Goal: Task Accomplishment & Management: Manage account settings

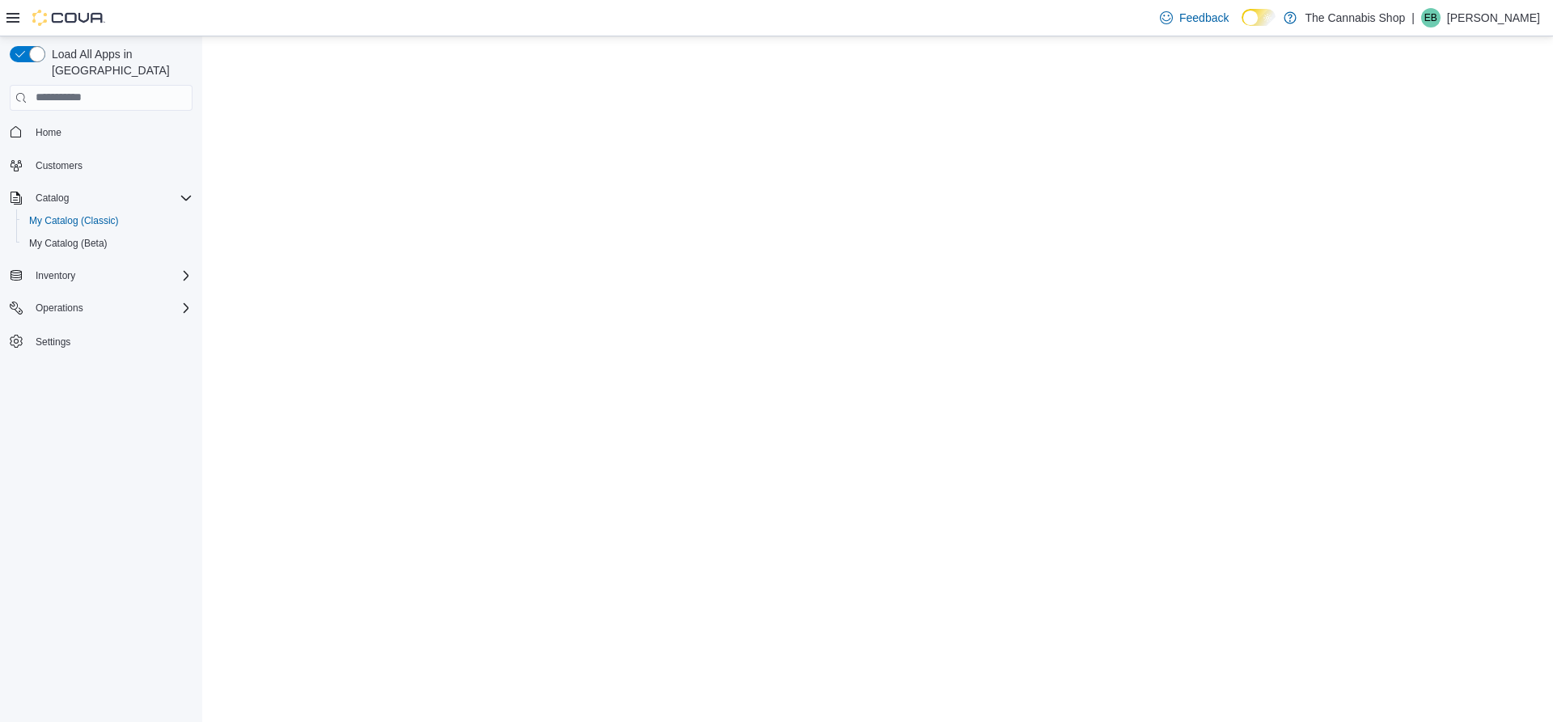
select select "**********"
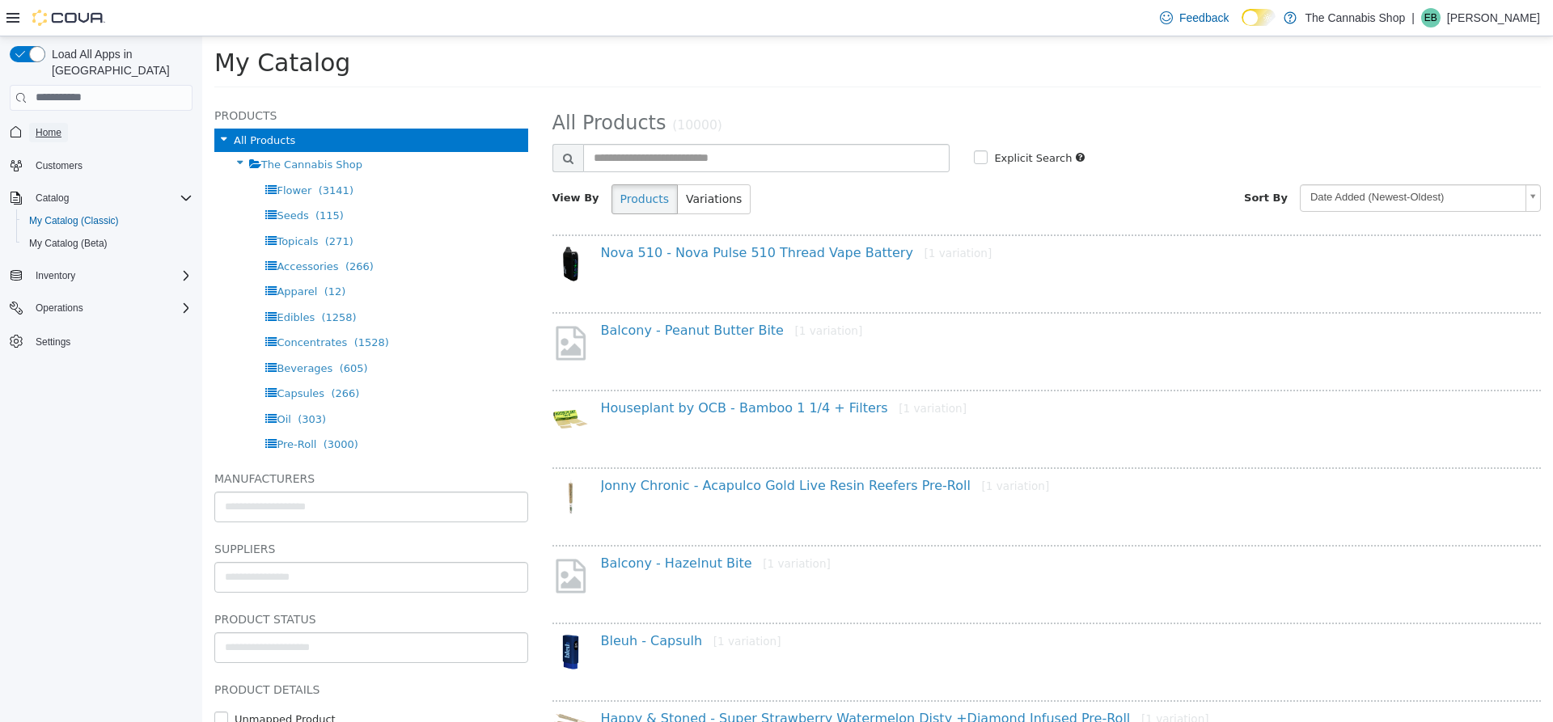
click at [43, 126] on span "Home" at bounding box center [49, 132] width 26 height 13
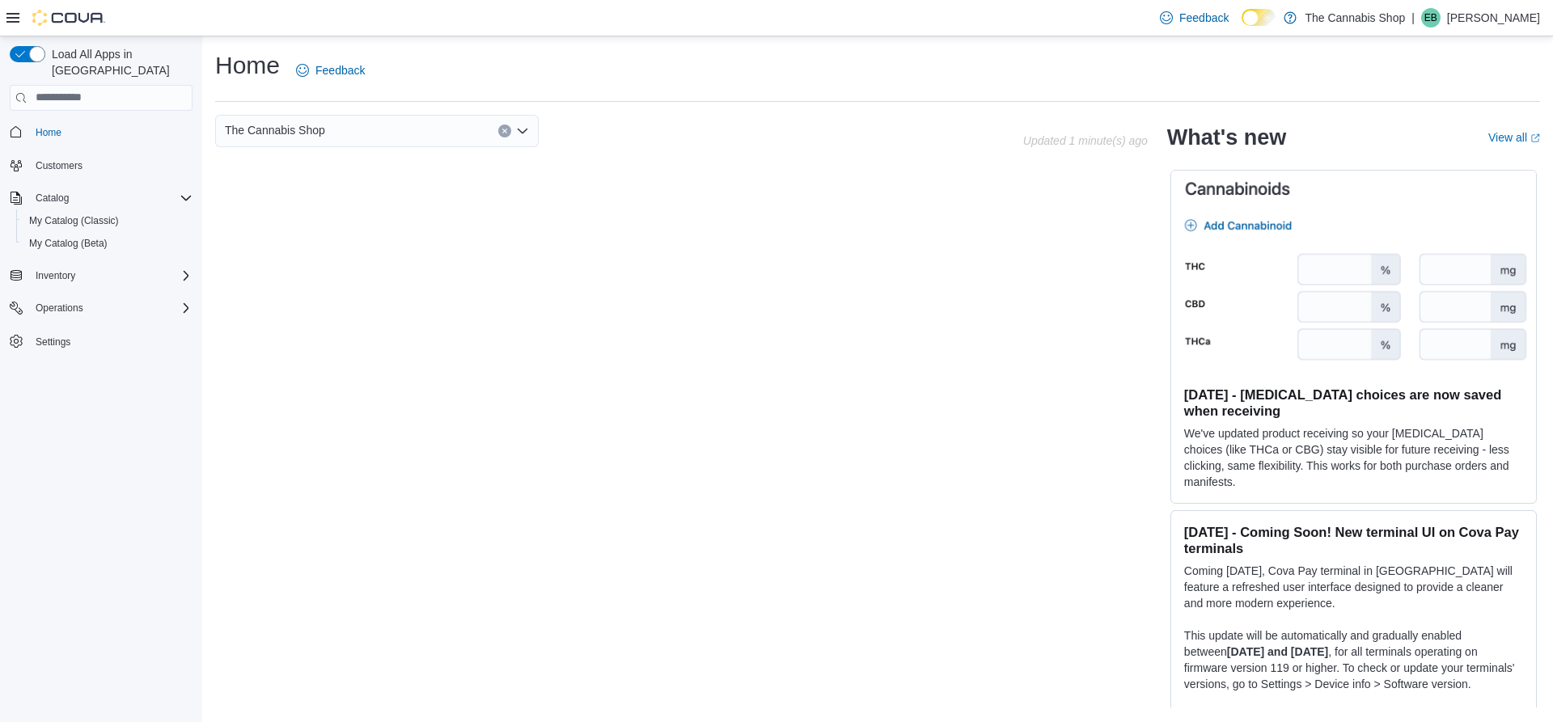
click at [522, 131] on icon "Open list of options" at bounding box center [523, 130] width 10 height 5
click at [328, 199] on span "[STREET_ADDRESS]" at bounding box center [325, 205] width 112 height 16
click at [817, 327] on div "[STREET_ADDRESS] Updated 1 minute(s) ago What's new View all (opens in a new ta…" at bounding box center [877, 412] width 1325 height 594
click at [183, 269] on icon "Complex example" at bounding box center [186, 275] width 13 height 13
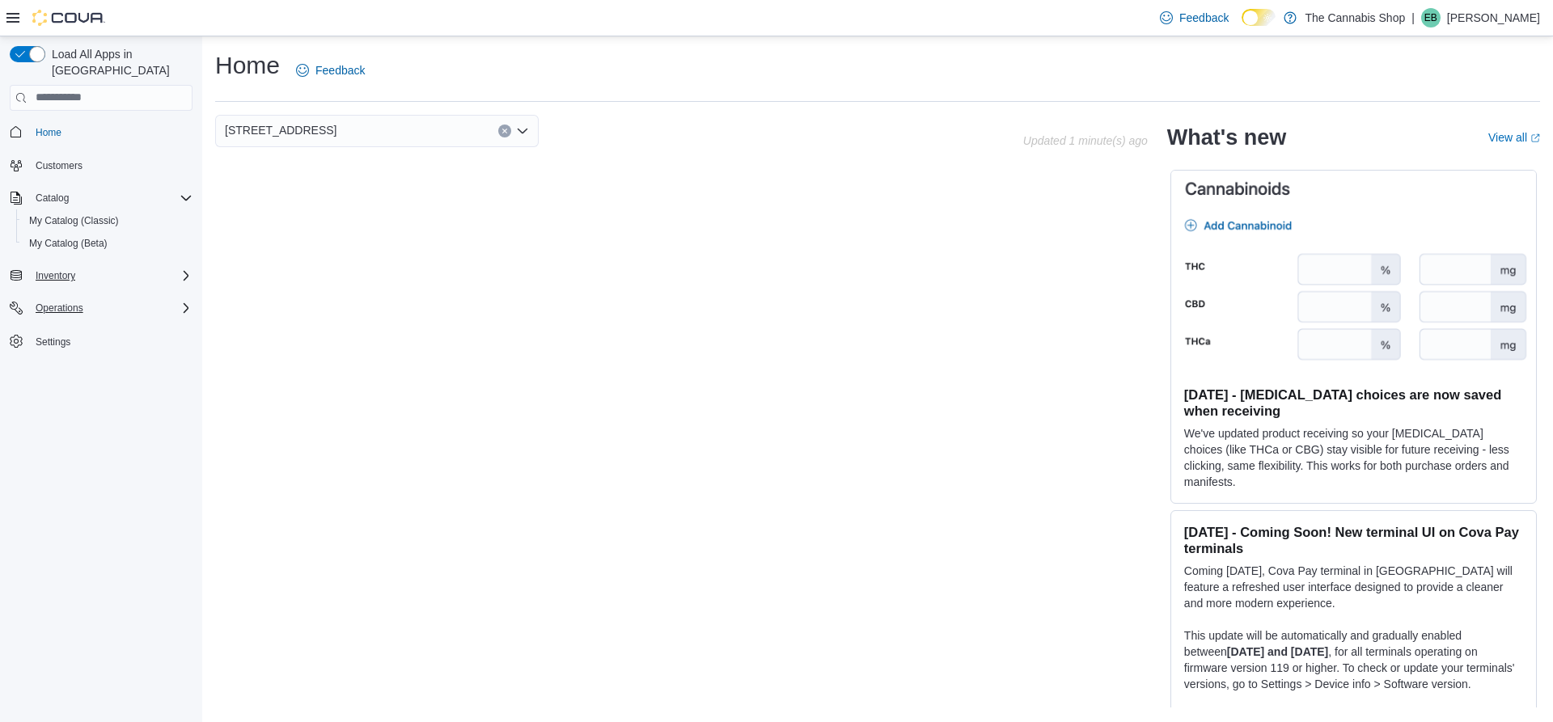
click at [184, 303] on icon "Complex example" at bounding box center [186, 308] width 5 height 10
click at [184, 302] on icon "Complex example" at bounding box center [186, 308] width 13 height 13
click at [52, 192] on span "Catalog" at bounding box center [52, 198] width 33 height 13
click at [60, 214] on span "My Catalog (Classic)" at bounding box center [74, 220] width 90 height 13
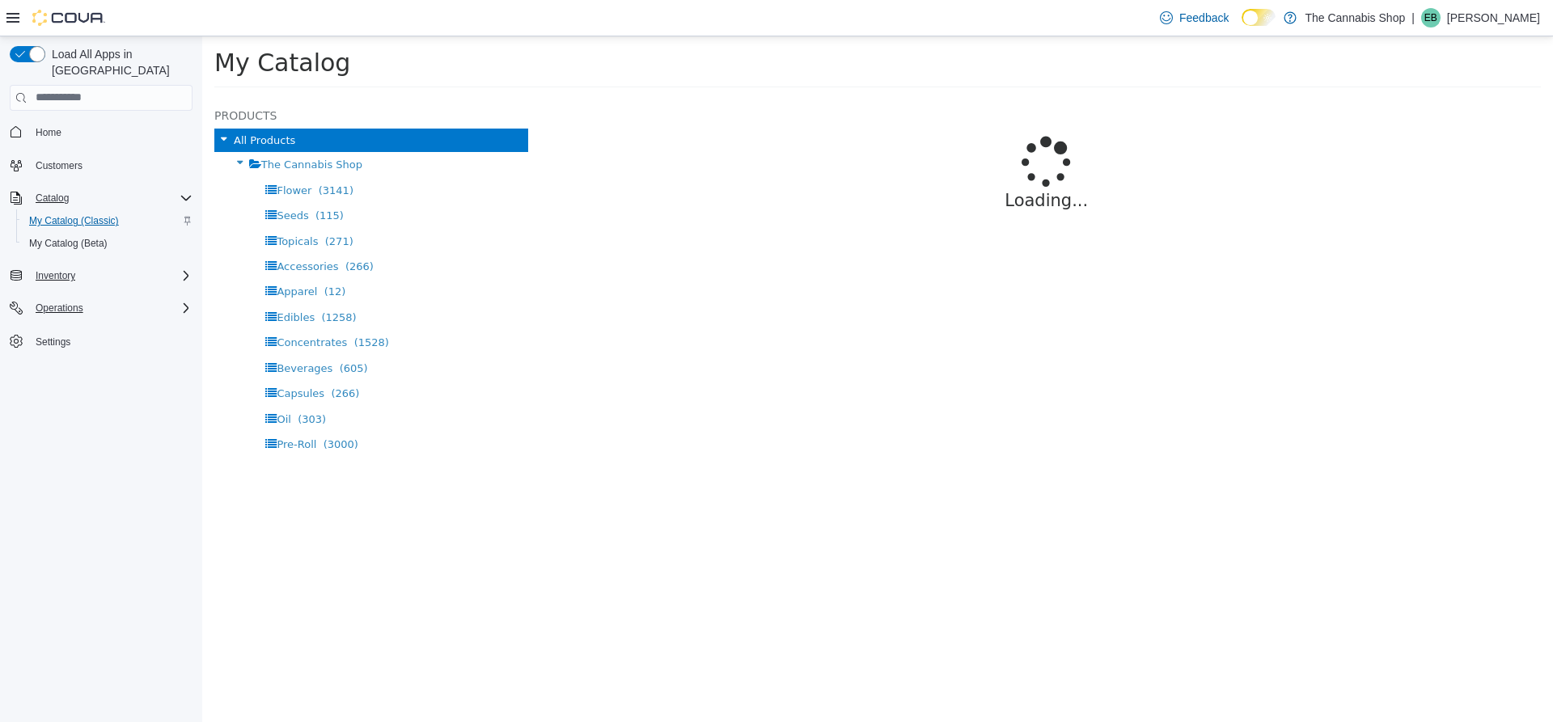
select select "**********"
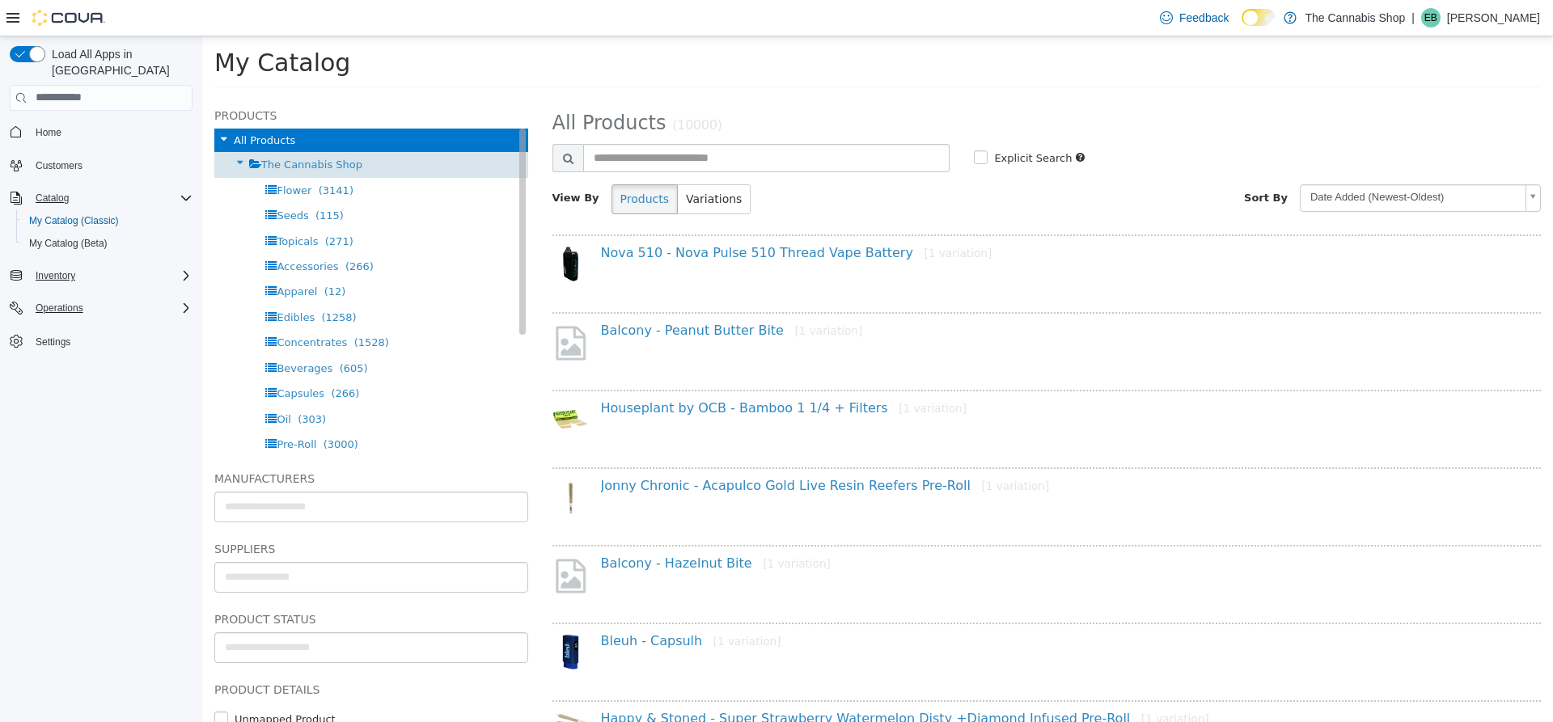
click at [341, 172] on div "The Cannabis Shop" at bounding box center [371, 163] width 314 height 25
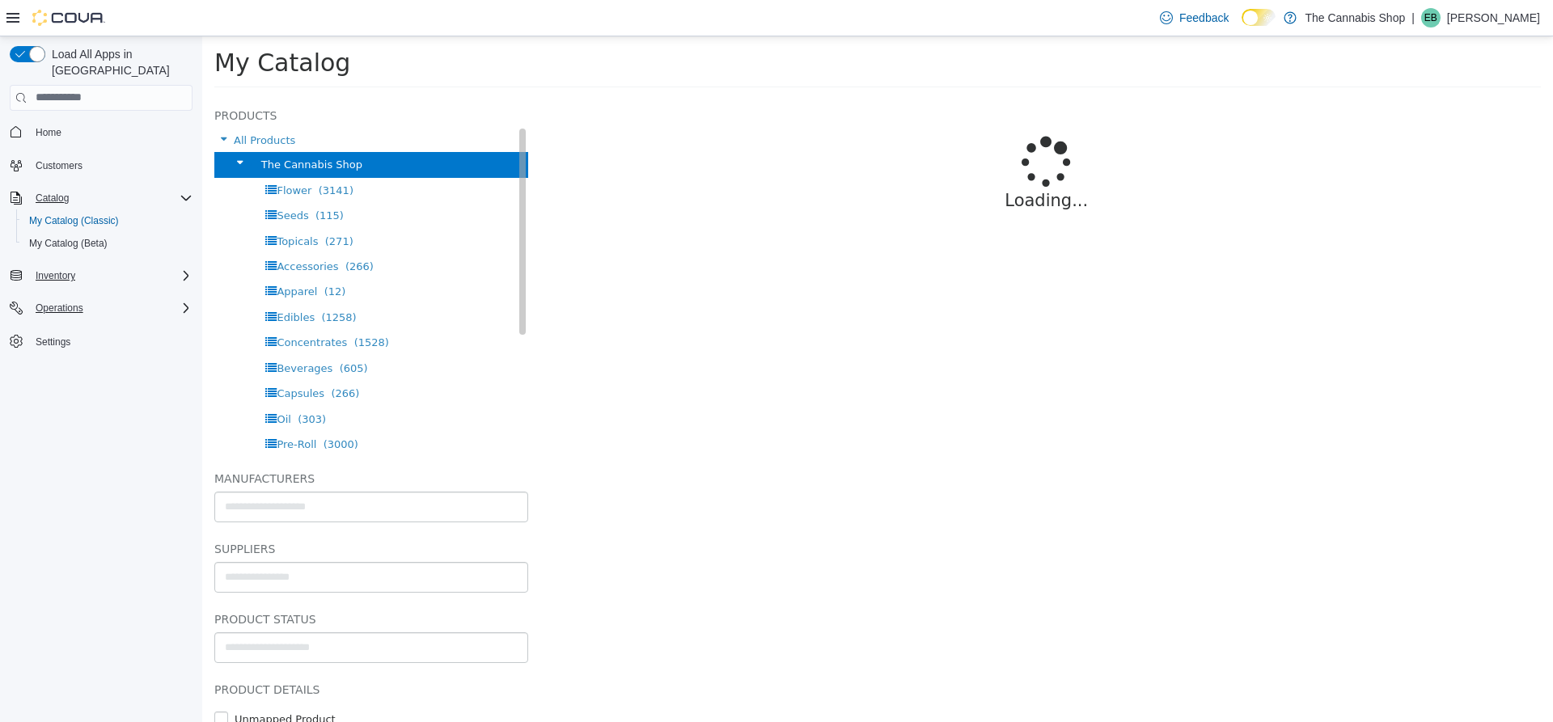
select select "**********"
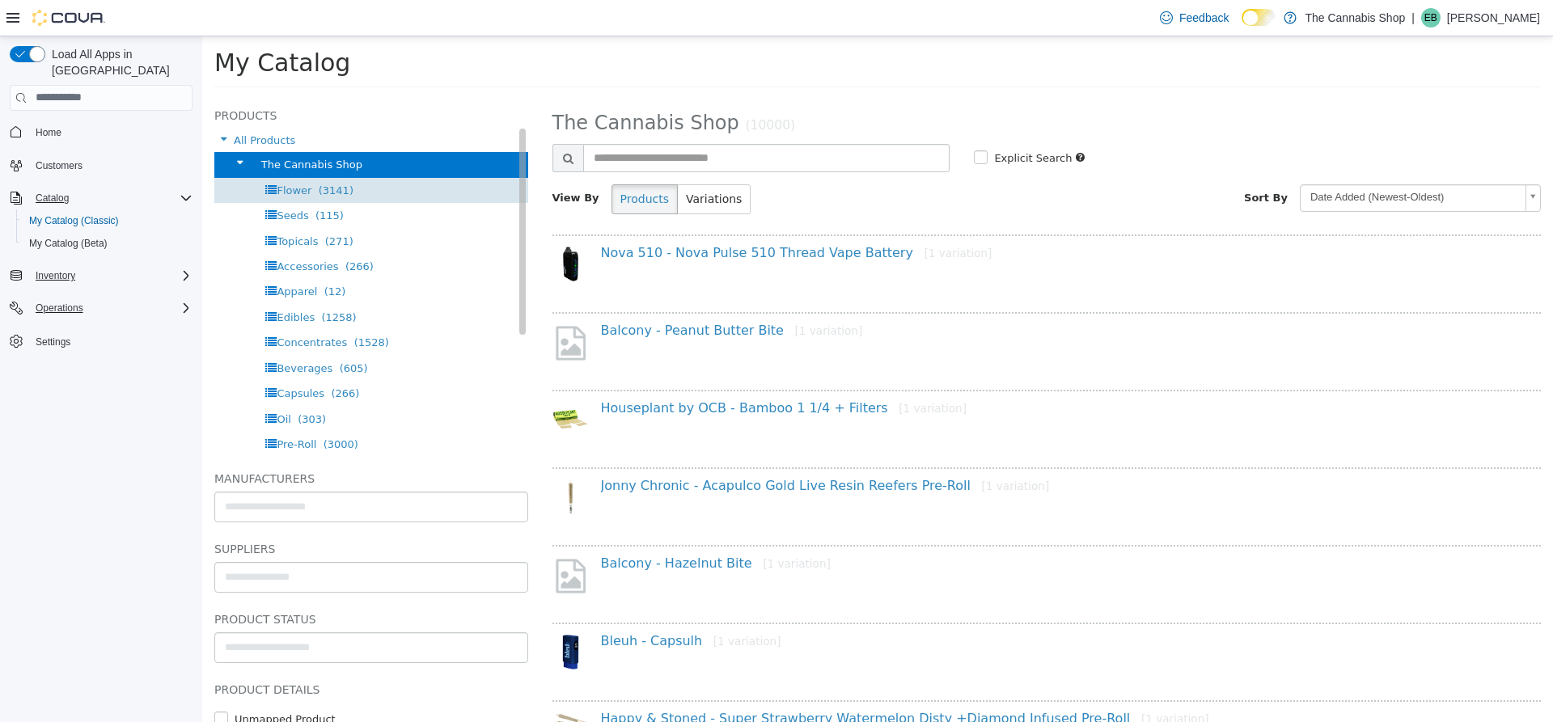
click at [340, 200] on div "Flower (3141)" at bounding box center [371, 189] width 314 height 25
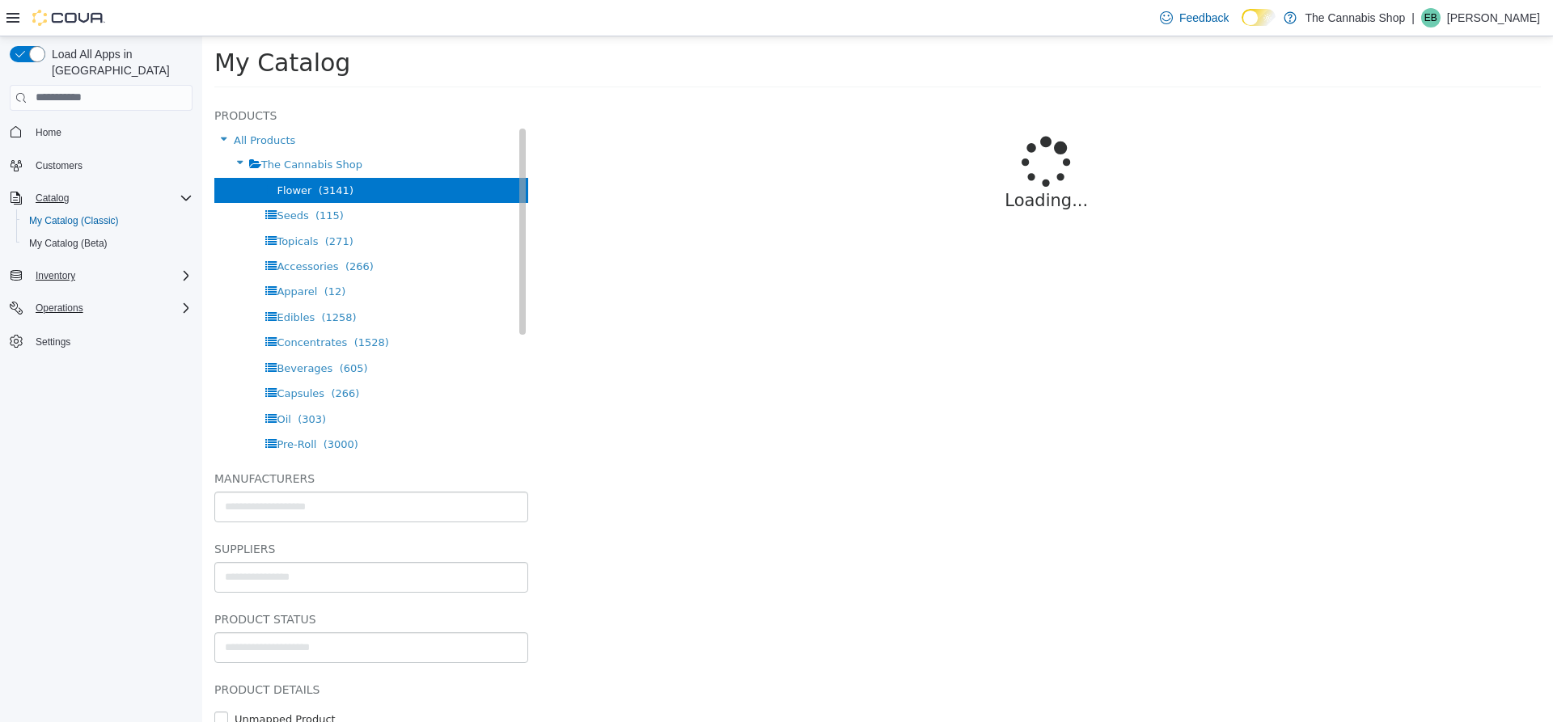
select select "**********"
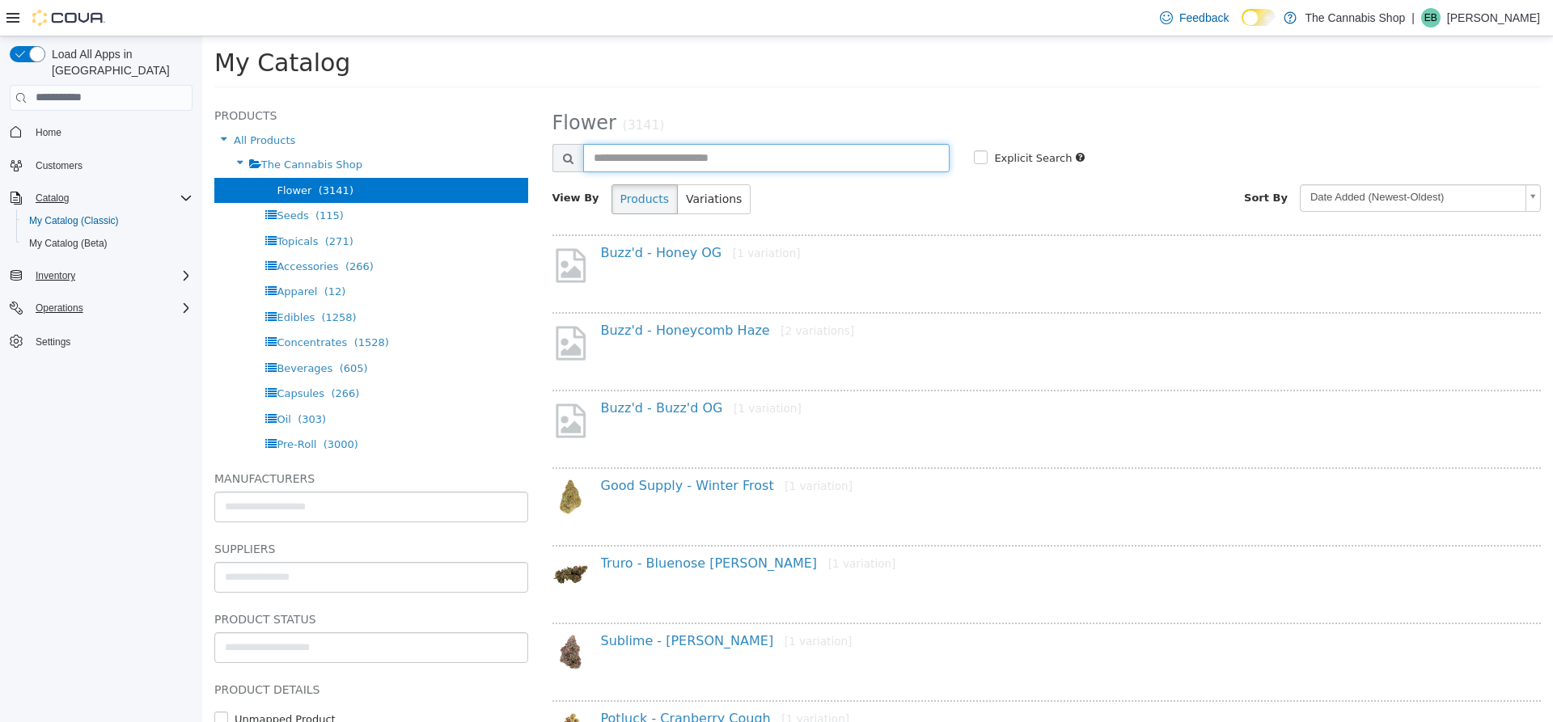
click at [711, 154] on input "text" at bounding box center [766, 157] width 367 height 28
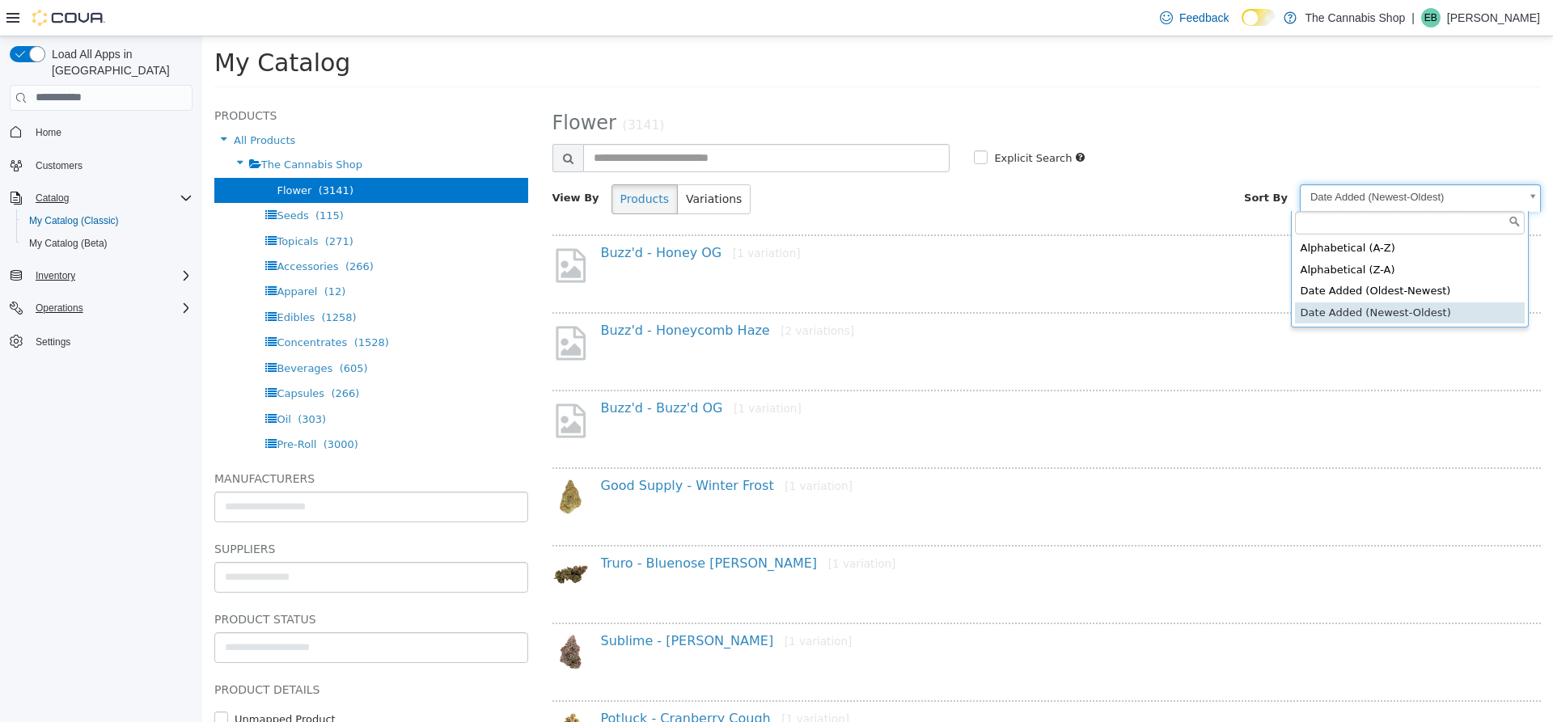
click at [1518, 97] on body "**********" at bounding box center [877, 66] width 1351 height 61
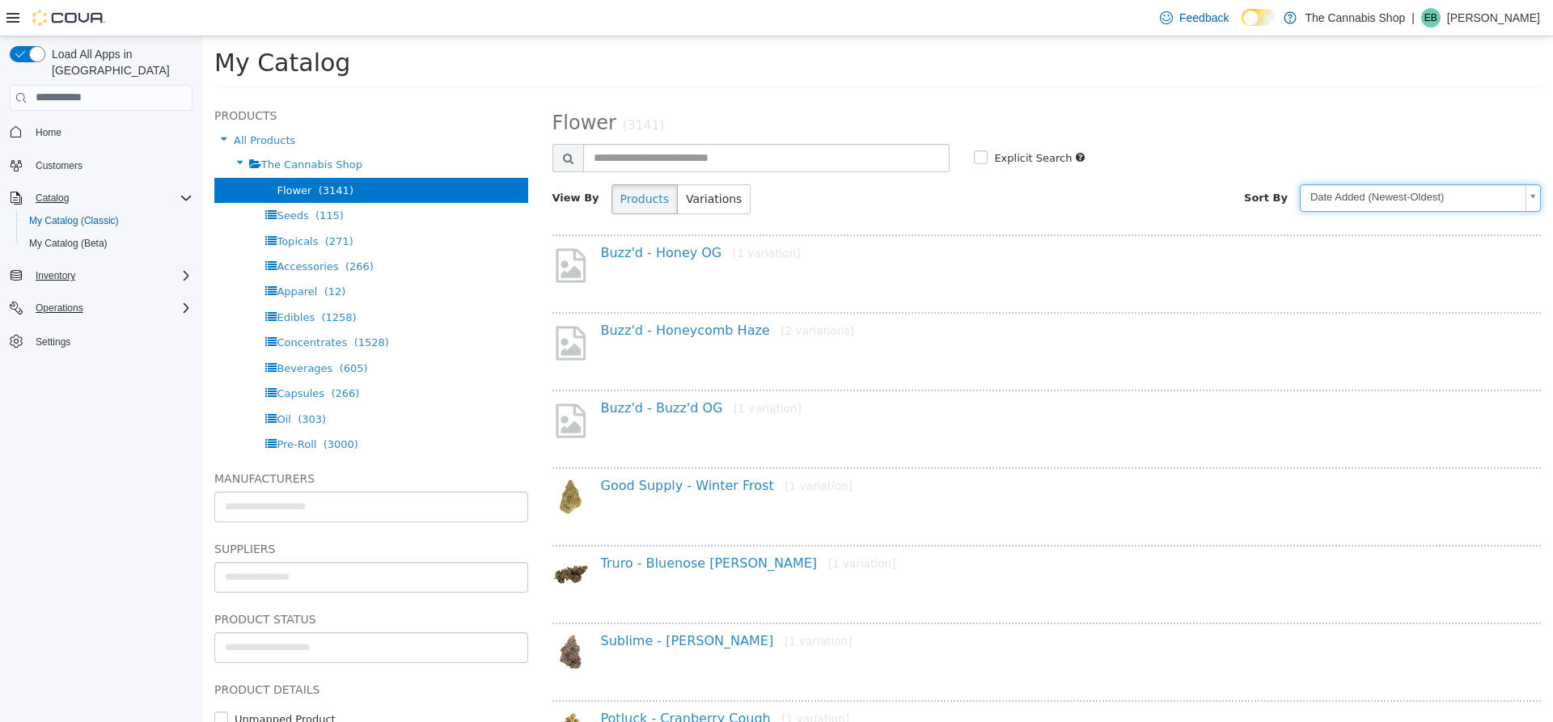
click at [1483, 97] on body "**********" at bounding box center [877, 66] width 1351 height 61
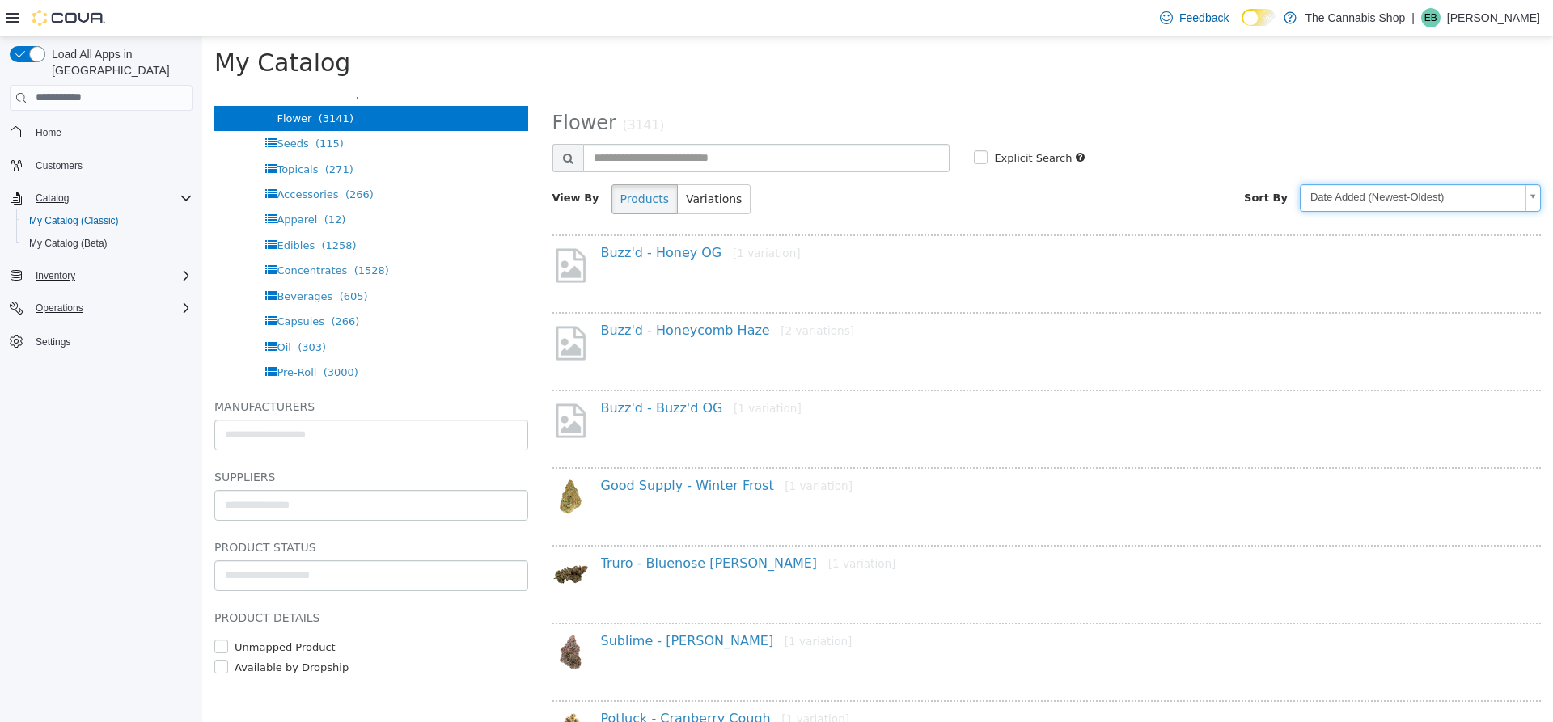
click at [187, 269] on icon "Complex example" at bounding box center [186, 275] width 13 height 13
click at [182, 273] on icon "Complex example" at bounding box center [186, 275] width 10 height 5
click at [184, 269] on icon "Complex example" at bounding box center [186, 275] width 13 height 13
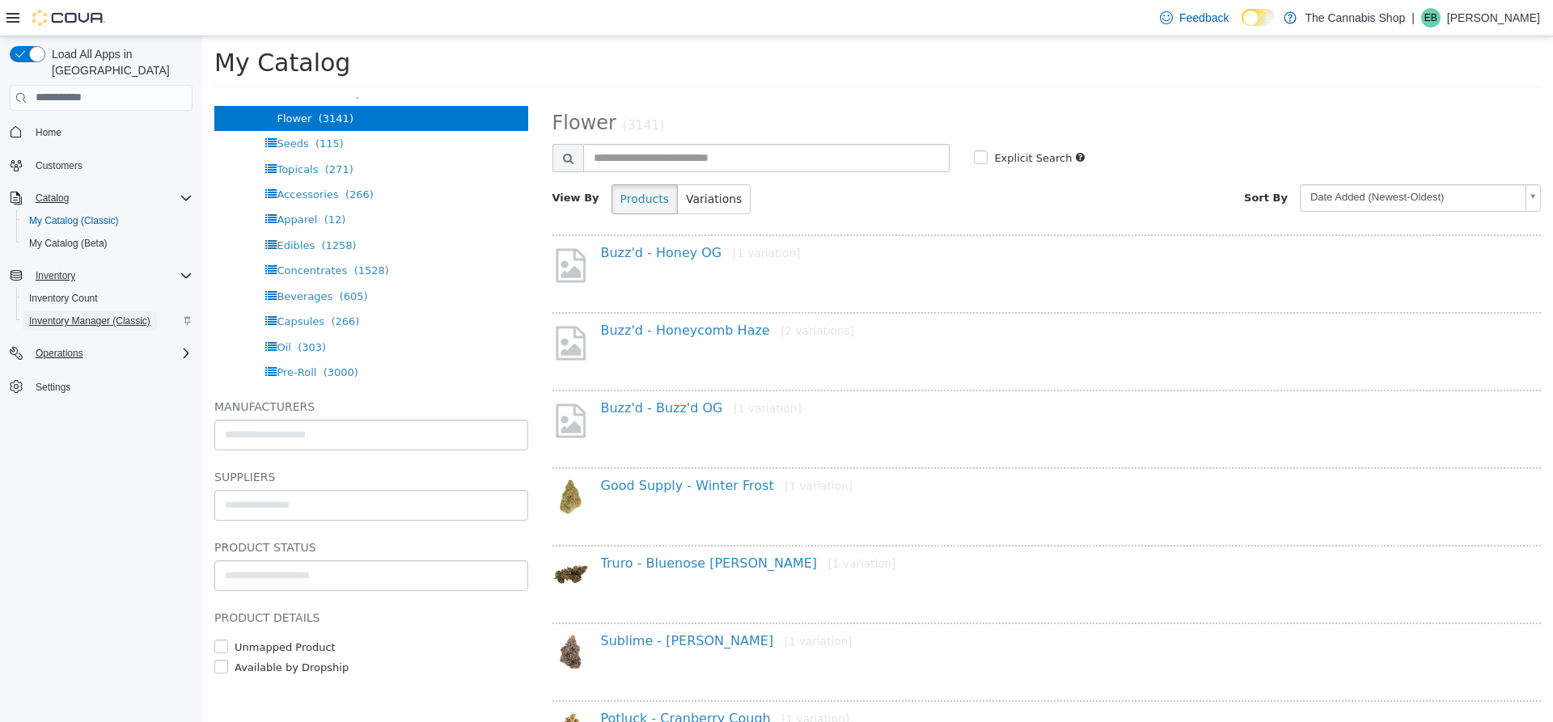
click at [129, 315] on span "Inventory Manager (Classic)" at bounding box center [89, 321] width 121 height 13
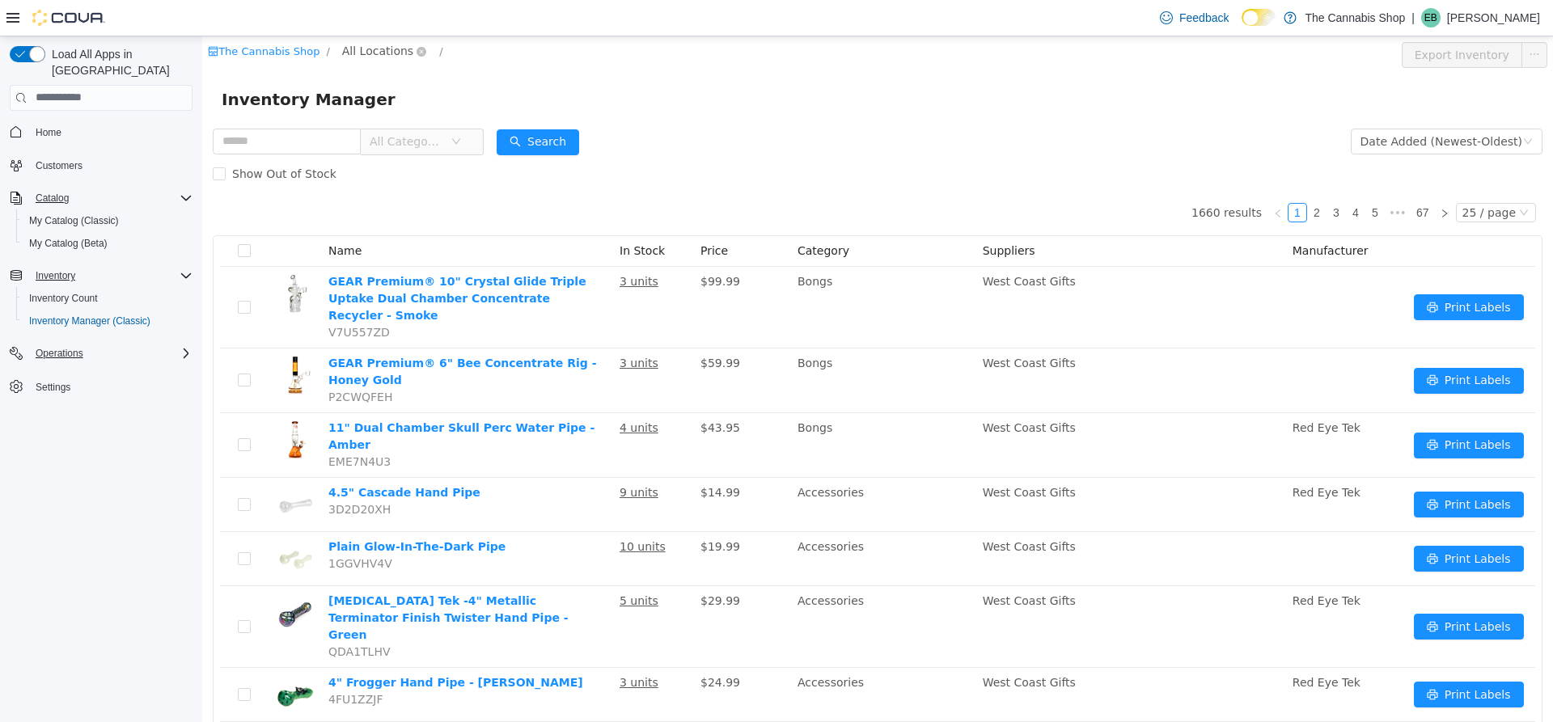
click at [375, 49] on span "All Locations" at bounding box center [377, 50] width 71 height 18
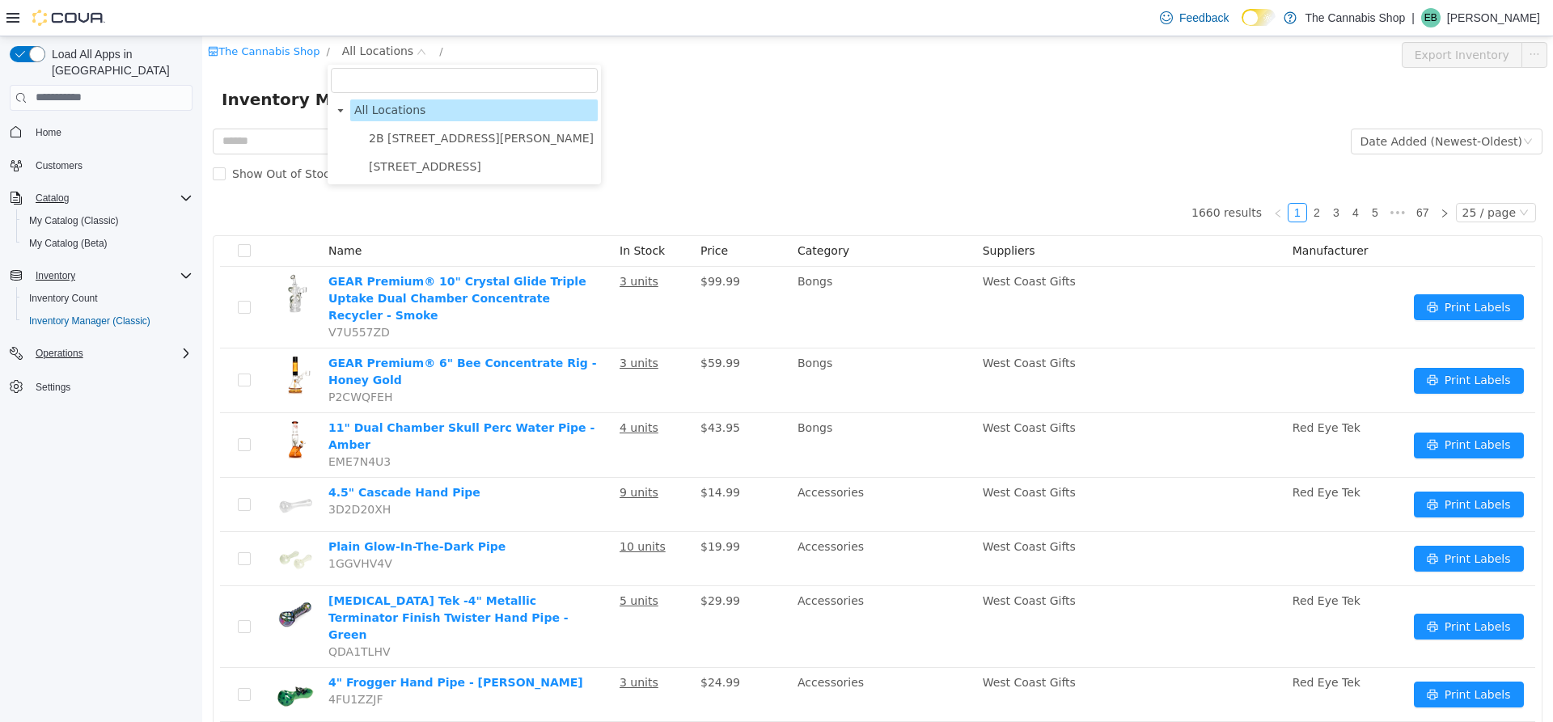
click at [385, 168] on span "95 Dufferin Street, Unit A" at bounding box center [425, 165] width 112 height 13
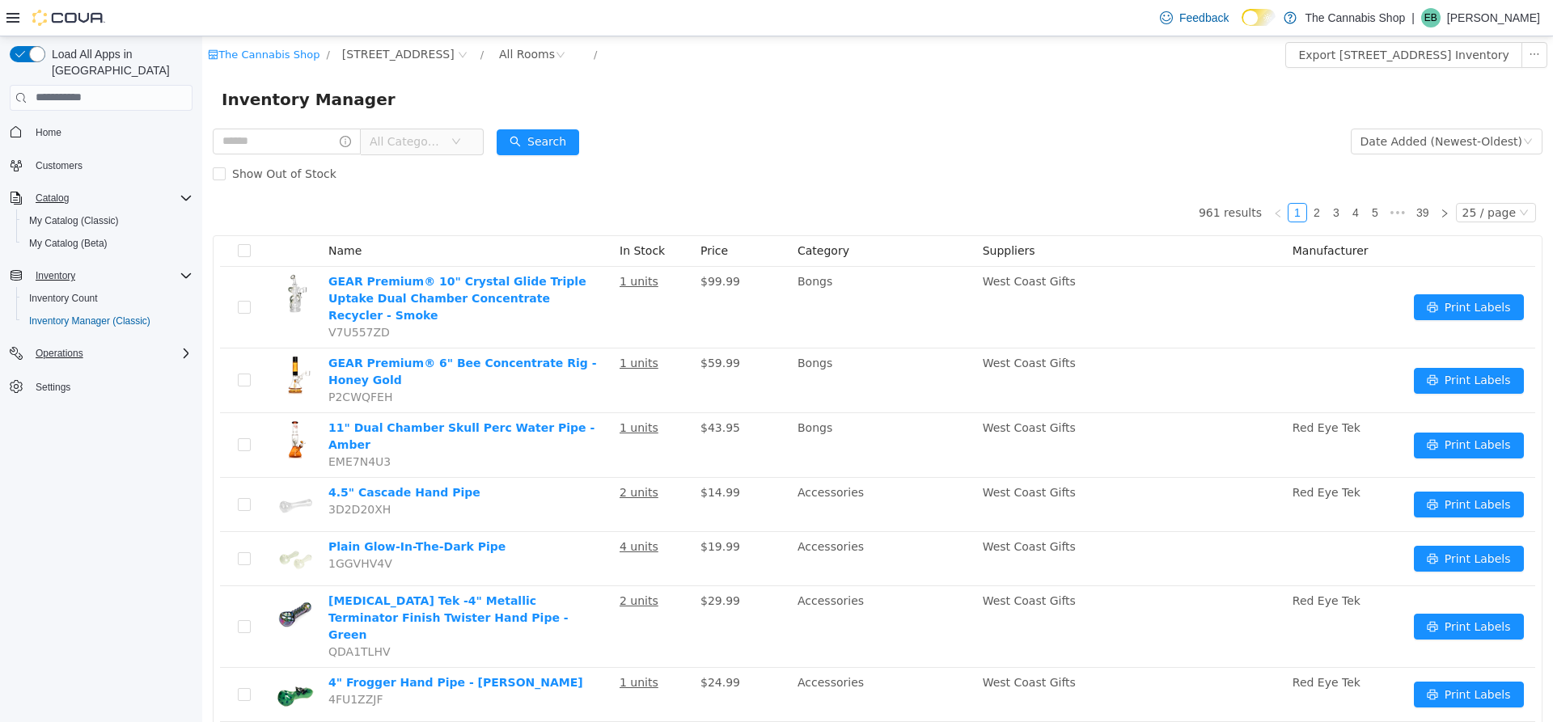
click at [411, 143] on span "All Categories" at bounding box center [407, 141] width 74 height 16
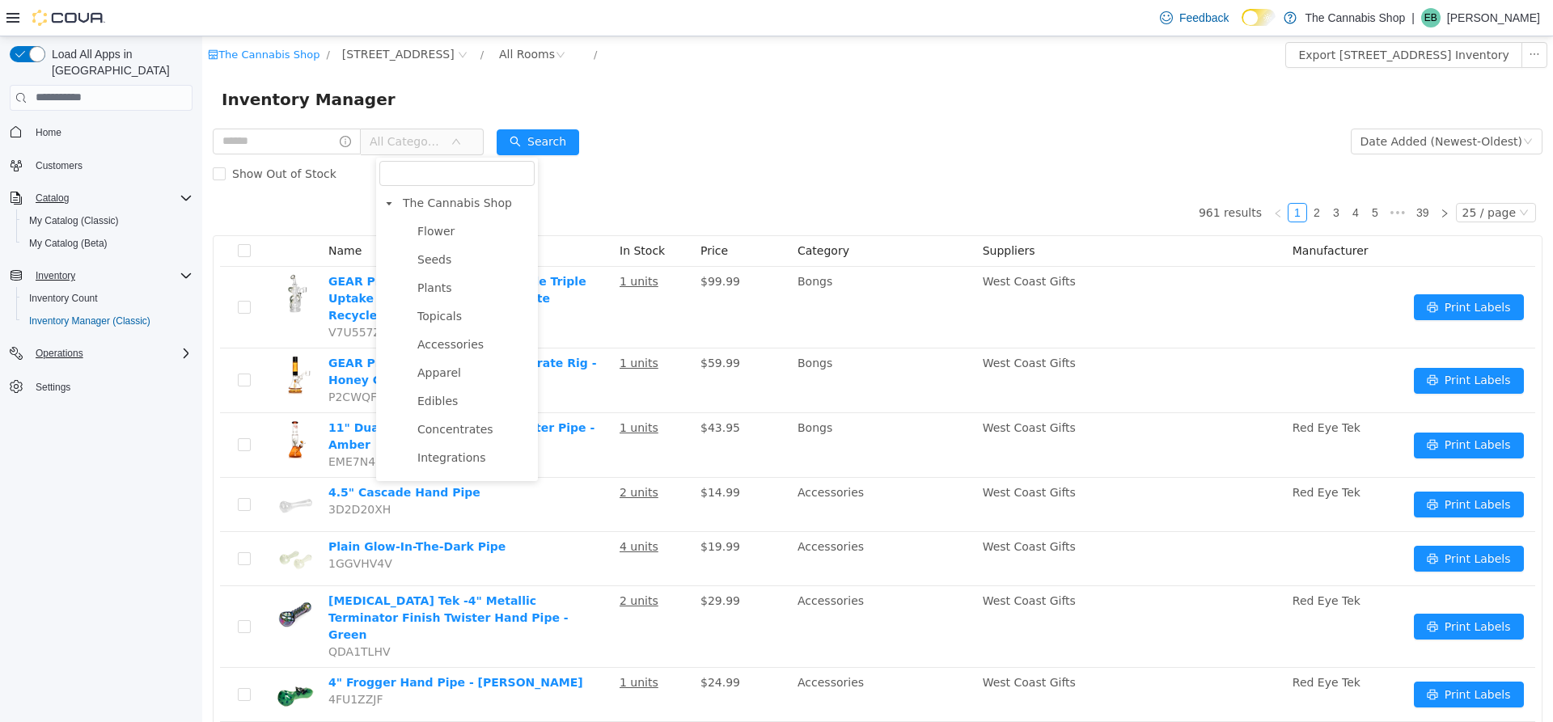
click at [410, 143] on span "All Categories" at bounding box center [407, 141] width 74 height 16
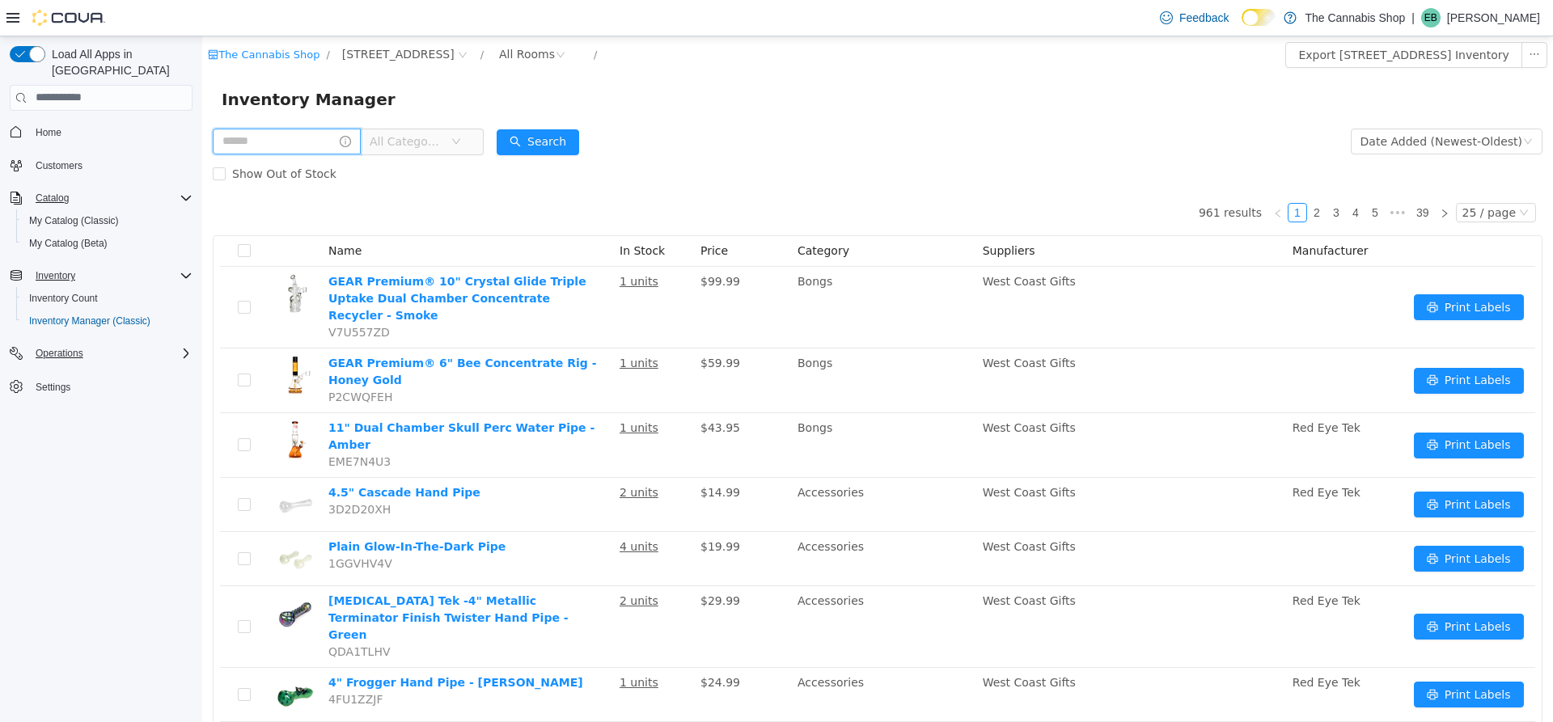
click at [295, 141] on input "text" at bounding box center [287, 141] width 148 height 26
click at [451, 139] on span "All Categories" at bounding box center [410, 141] width 81 height 24
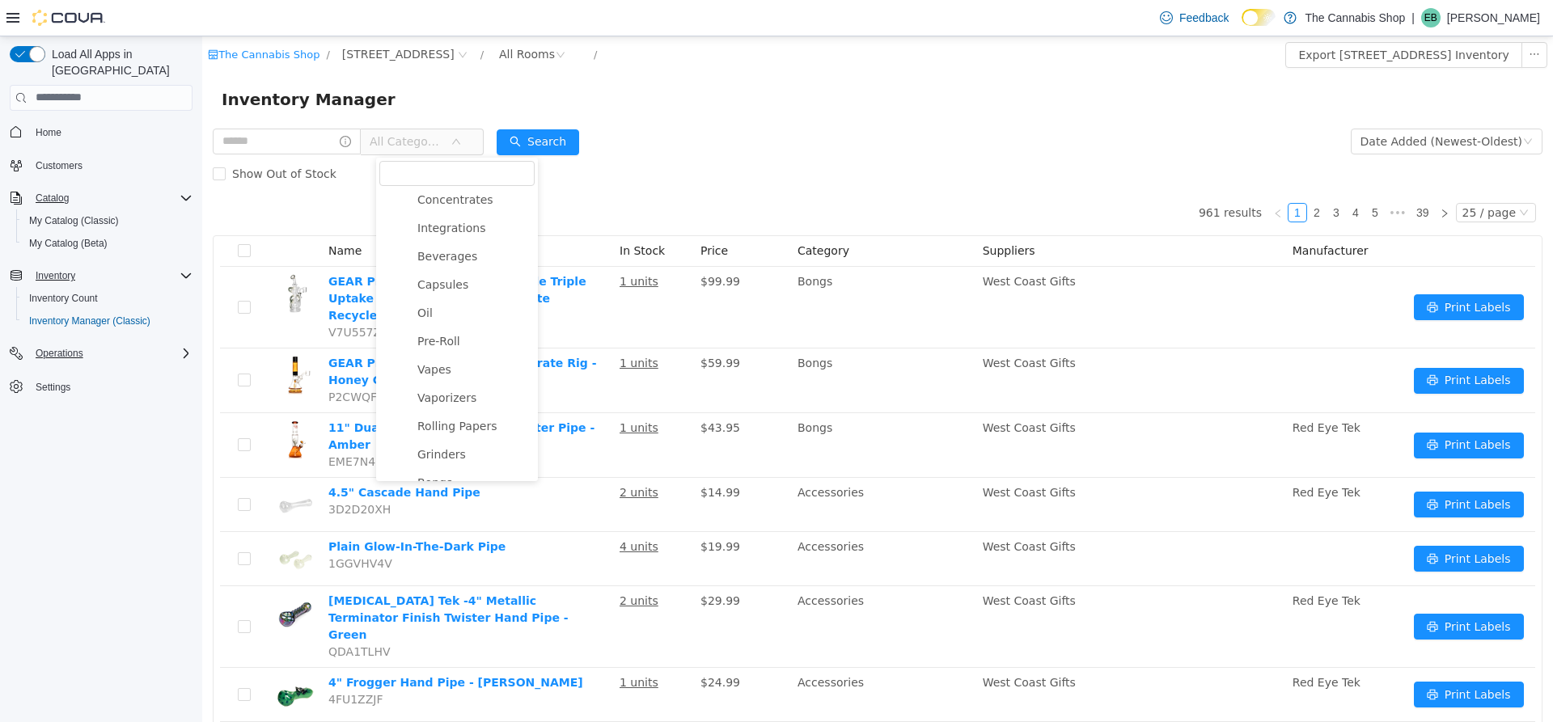
scroll to position [243, 0]
click at [460, 356] on span "Vapes" at bounding box center [473, 356] width 121 height 22
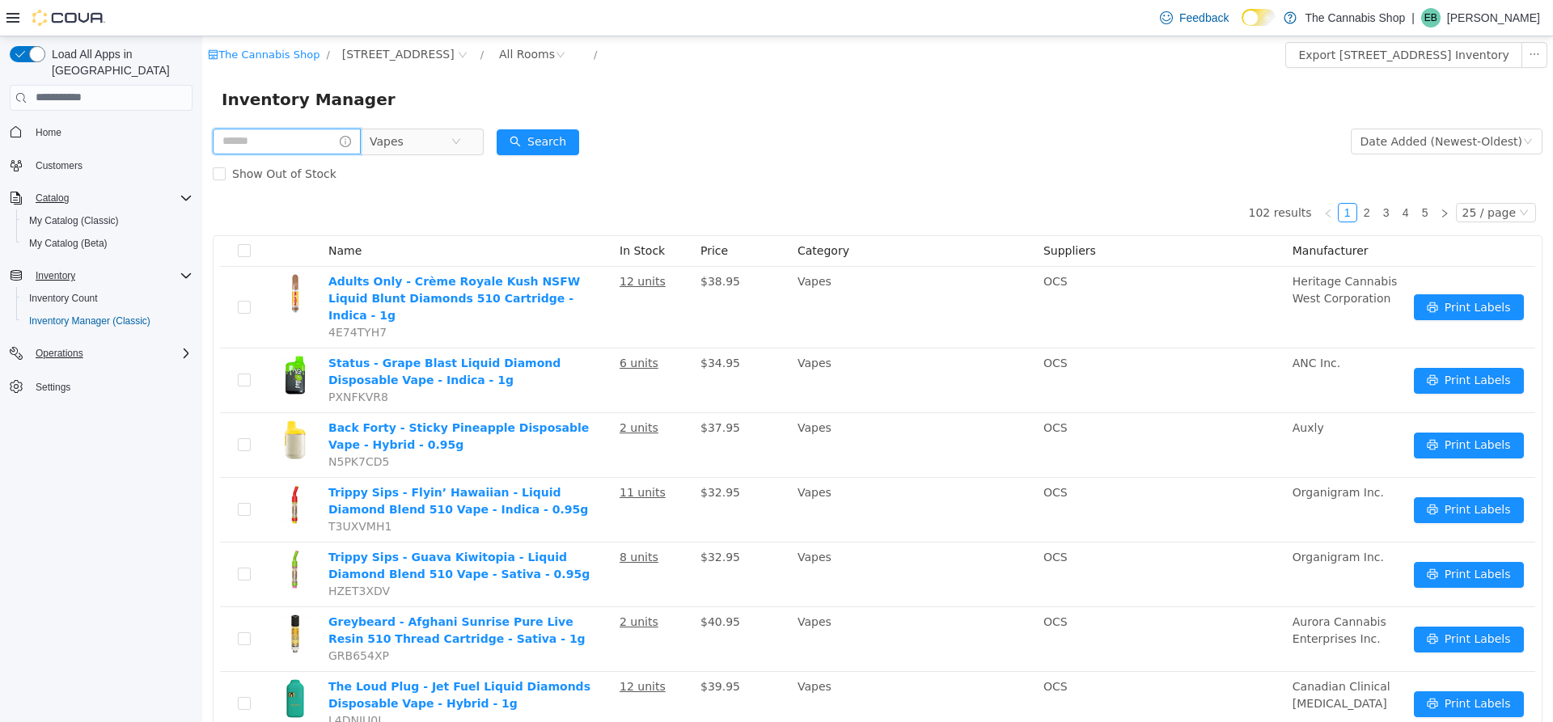
click at [306, 134] on input "text" at bounding box center [287, 141] width 148 height 26
type input "**********"
click at [576, 142] on button "Search" at bounding box center [553, 142] width 83 height 26
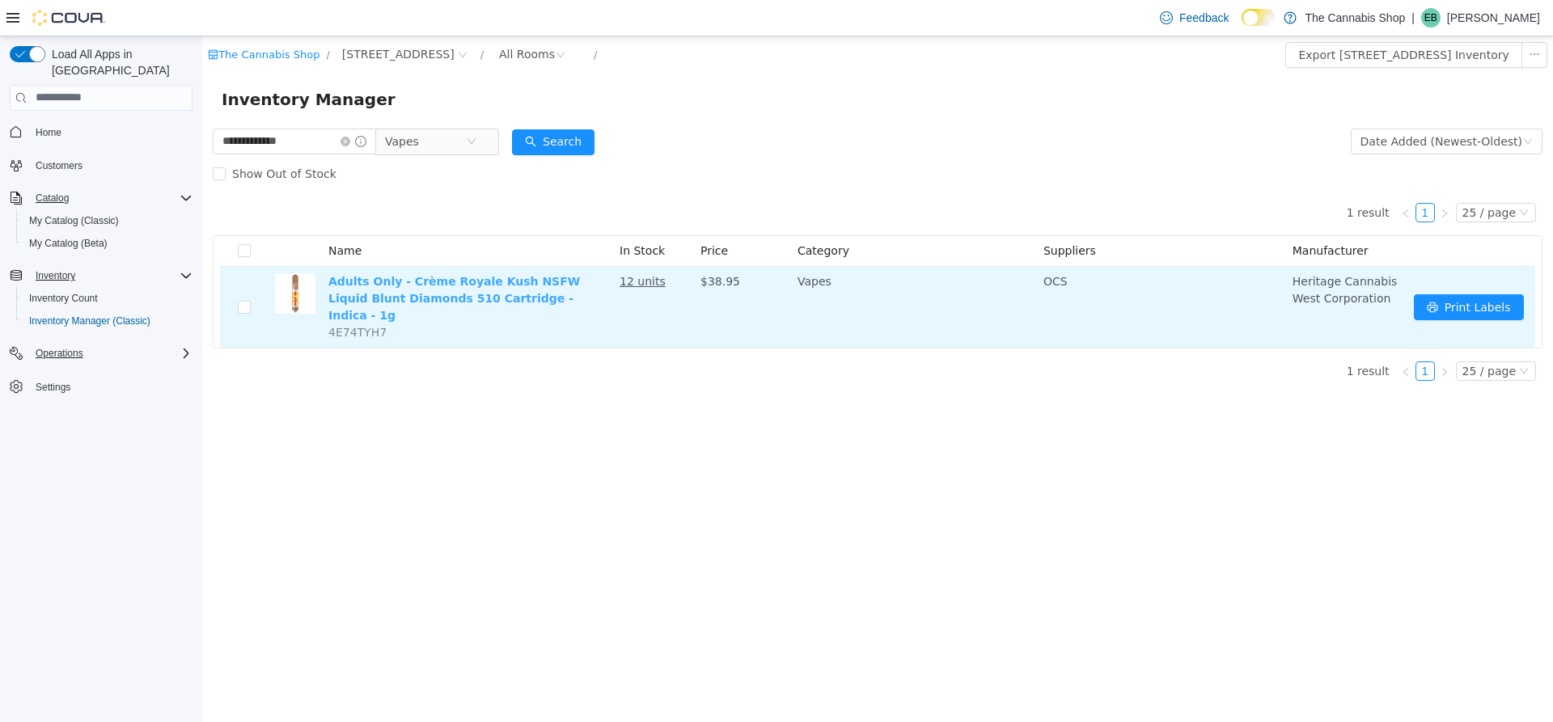
click at [494, 278] on link "Adults Only - Crème Royale Kush NSFW Liquid Blunt Diamonds 510 Cartridge - Indi…" at bounding box center [454, 297] width 252 height 47
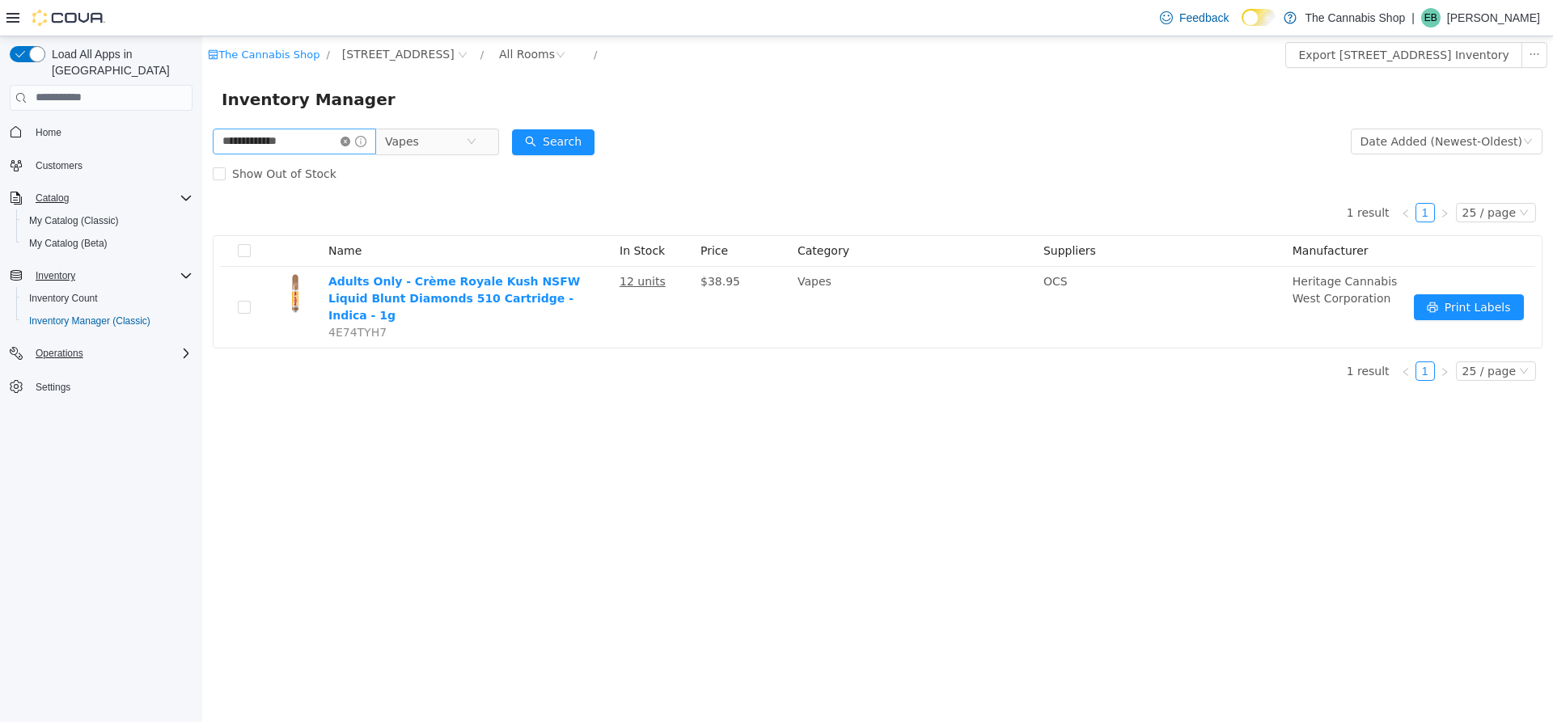
click at [350, 137] on icon "icon: close-circle" at bounding box center [346, 141] width 10 height 10
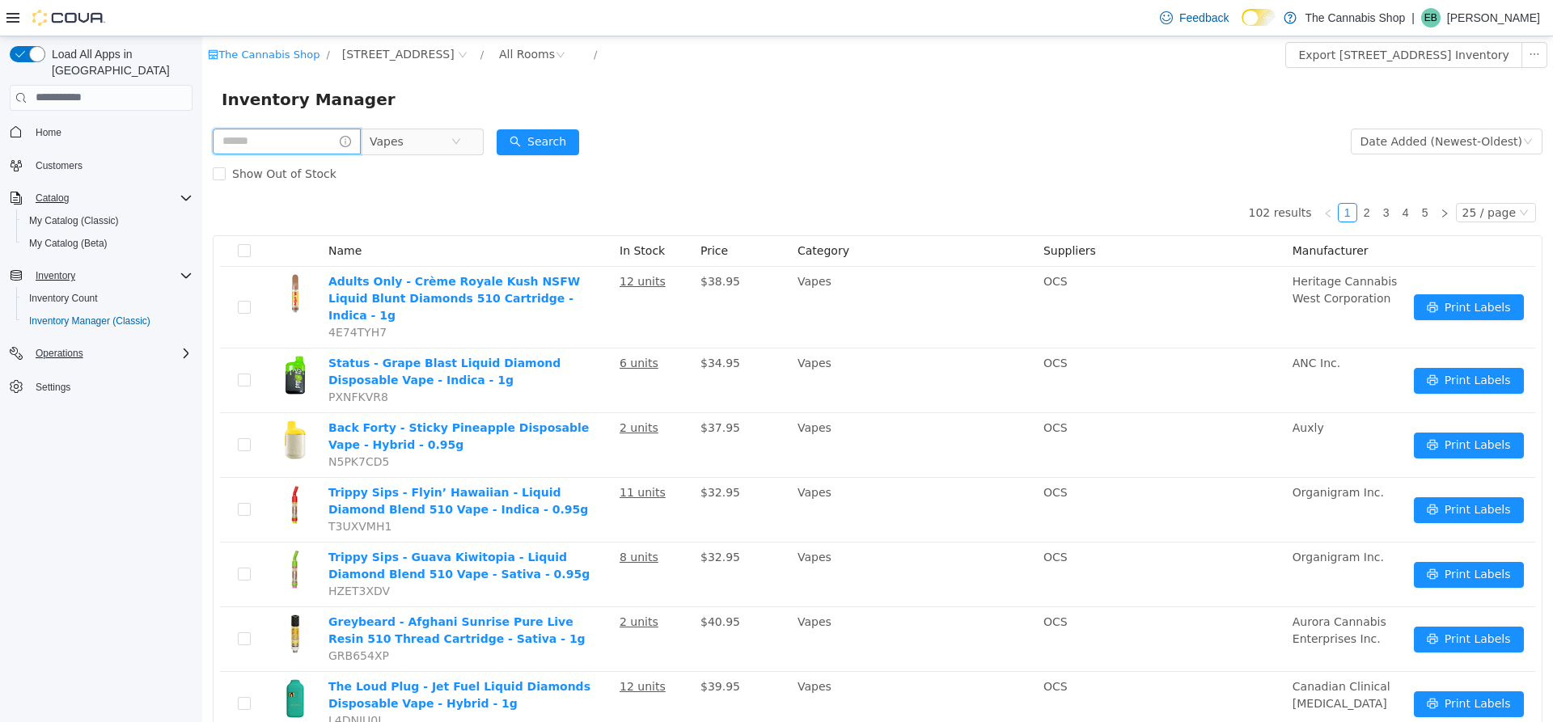
click at [305, 141] on input "text" at bounding box center [287, 141] width 148 height 26
type input "**********"
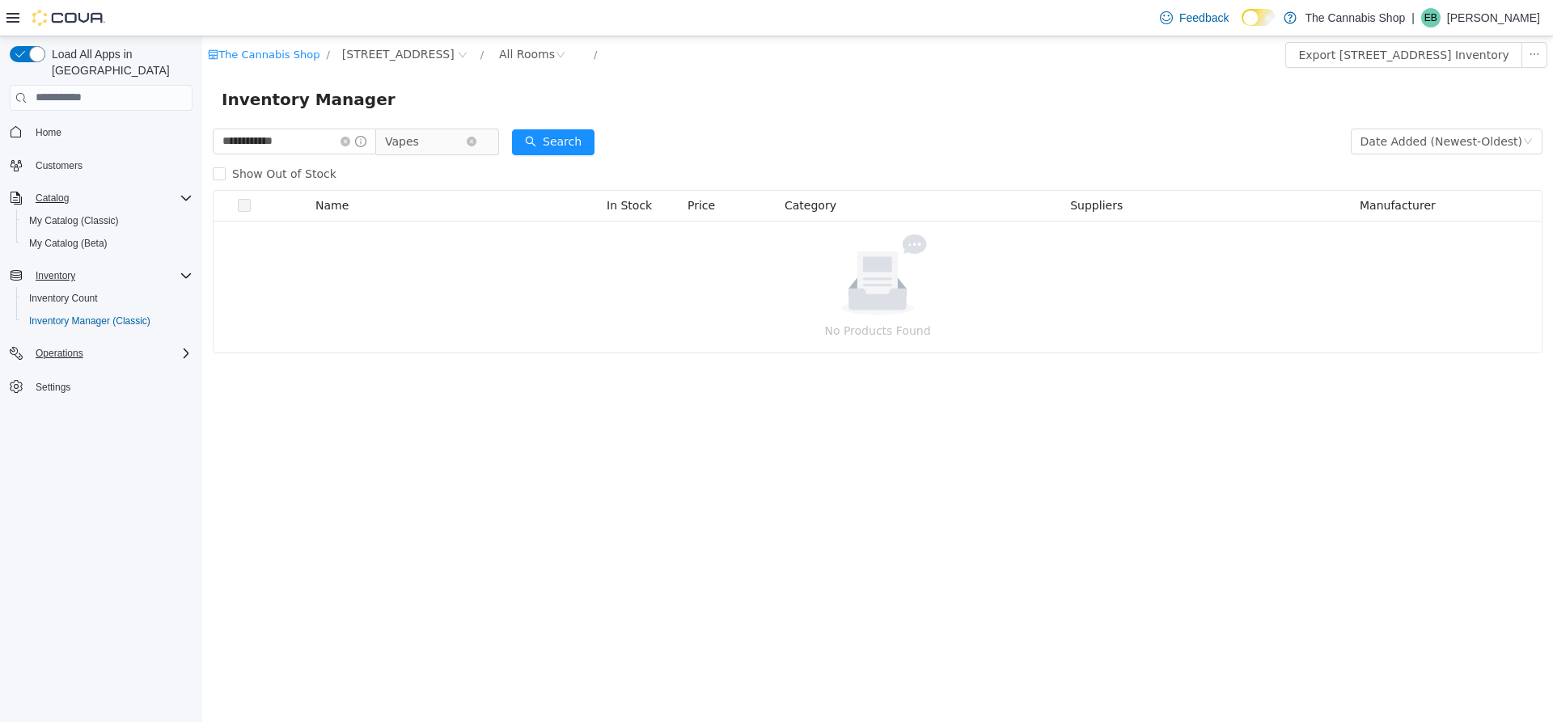
click at [486, 141] on span "Vapes" at bounding box center [430, 141] width 111 height 26
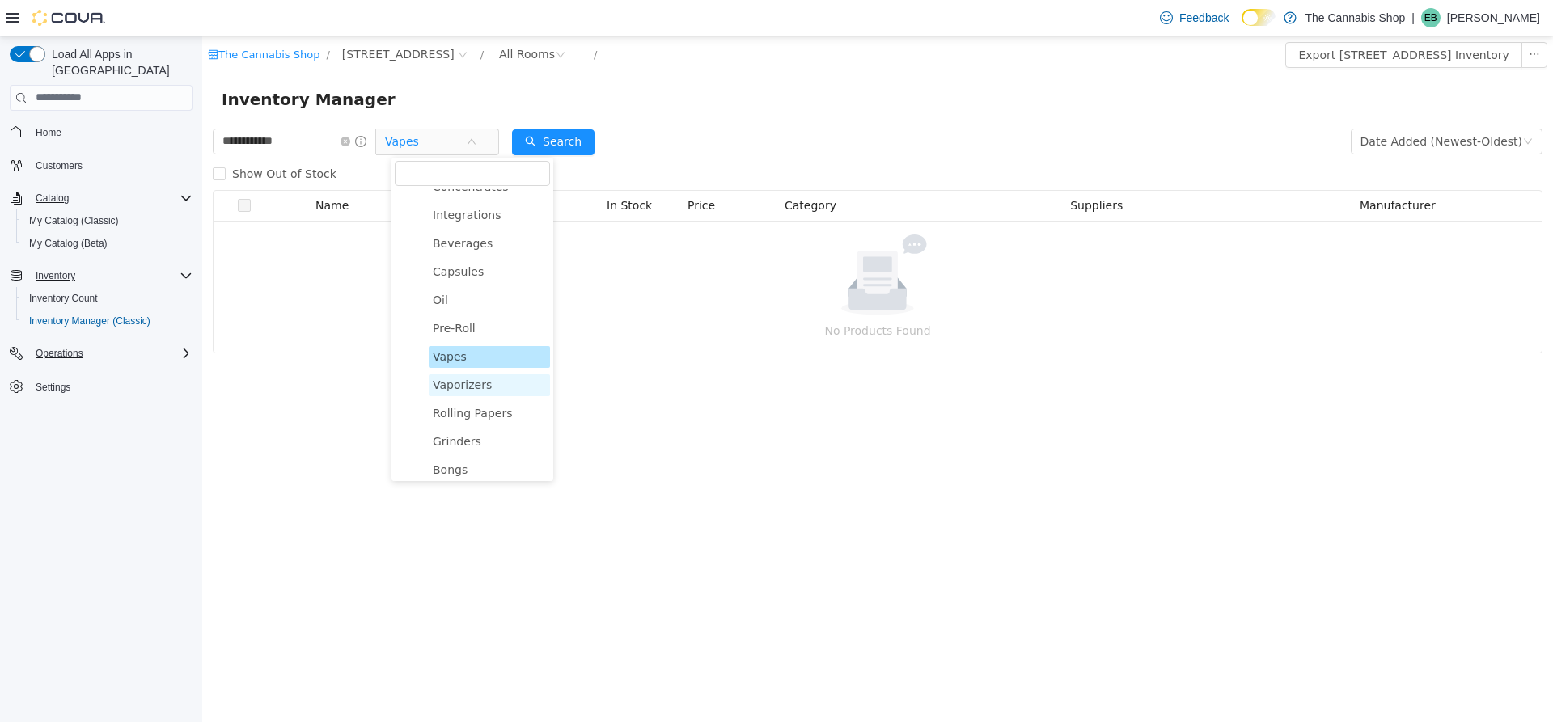
click at [483, 391] on span "Vaporizers" at bounding box center [462, 384] width 59 height 13
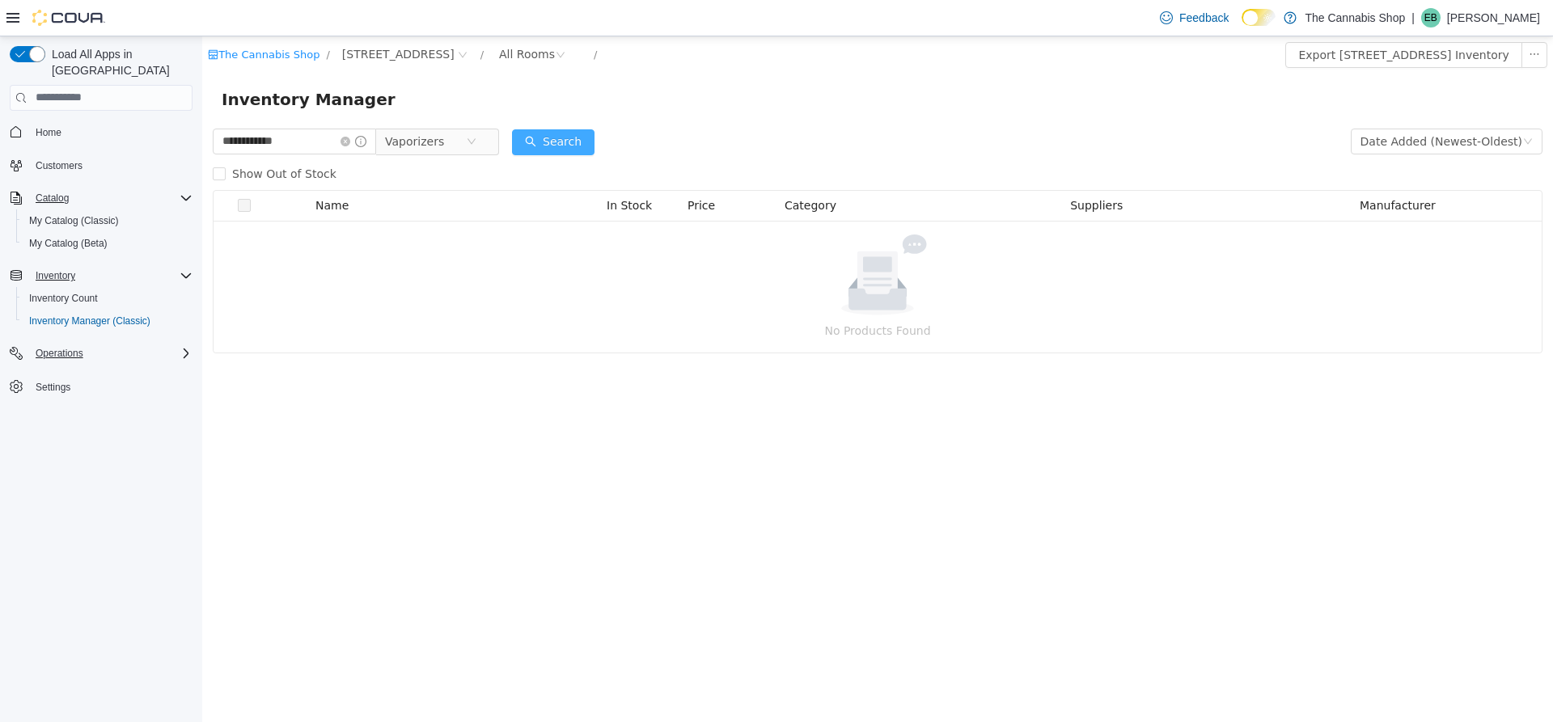
click at [585, 142] on button "Search" at bounding box center [553, 142] width 83 height 26
click at [444, 143] on span "Vaporizers" at bounding box center [414, 141] width 59 height 24
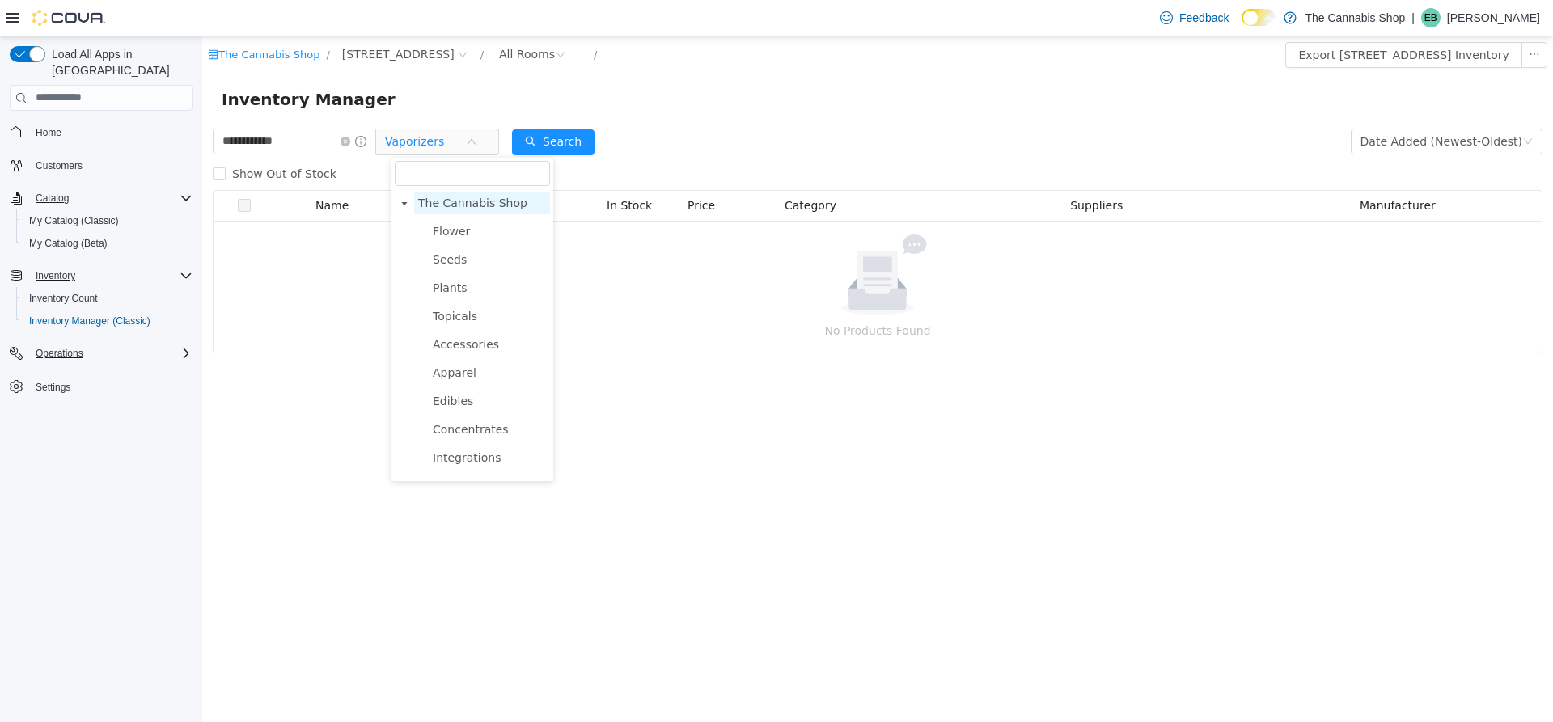
click at [506, 199] on span "The Cannabis Shop" at bounding box center [472, 202] width 109 height 13
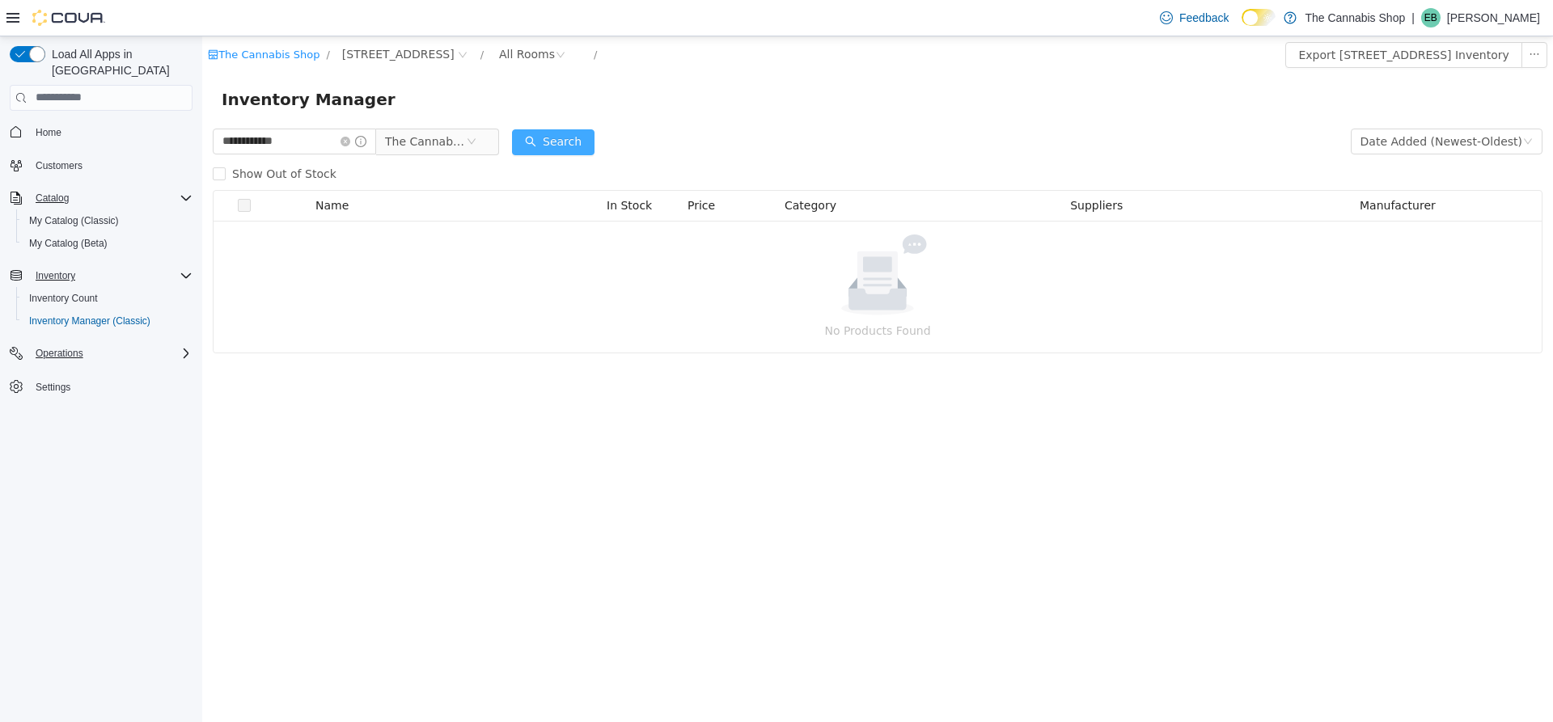
click at [589, 138] on button "Search" at bounding box center [553, 142] width 83 height 26
click at [590, 146] on button "Search" at bounding box center [553, 142] width 83 height 26
click at [551, 133] on button "Search" at bounding box center [553, 142] width 83 height 26
click at [350, 143] on icon "icon: close-circle" at bounding box center [346, 141] width 10 height 10
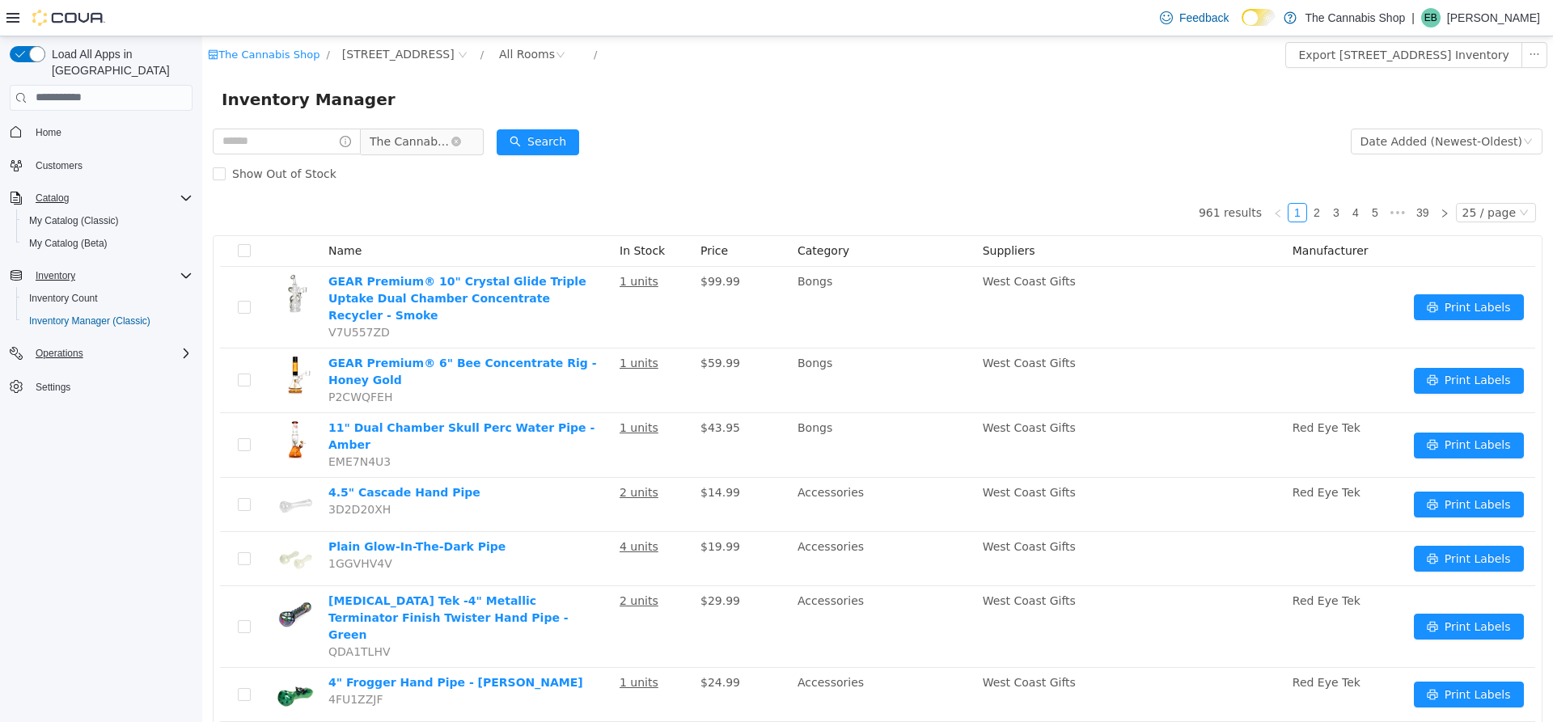
click at [451, 147] on span "The Cannabis Shop" at bounding box center [410, 141] width 81 height 24
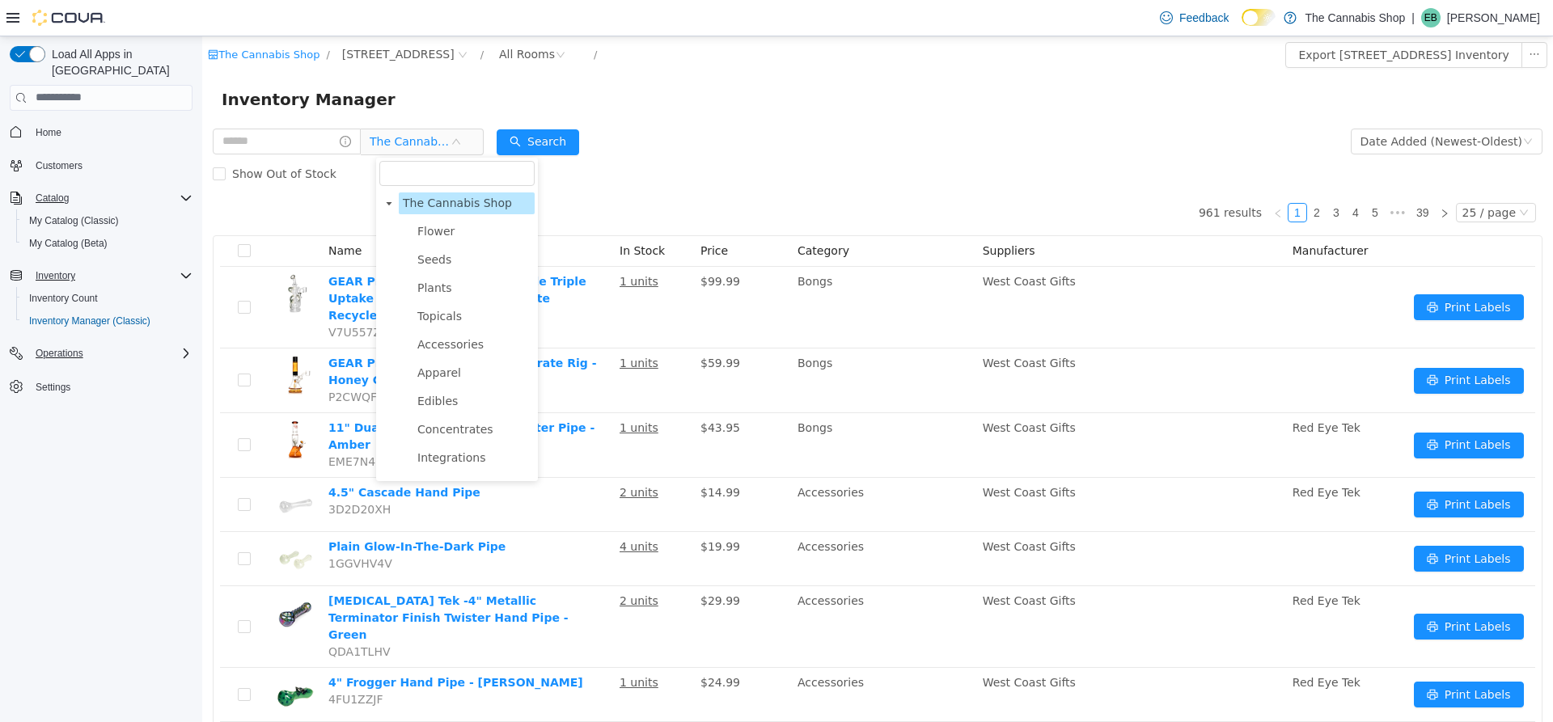
click at [871, 91] on div "Inventory Manager" at bounding box center [878, 99] width 1312 height 26
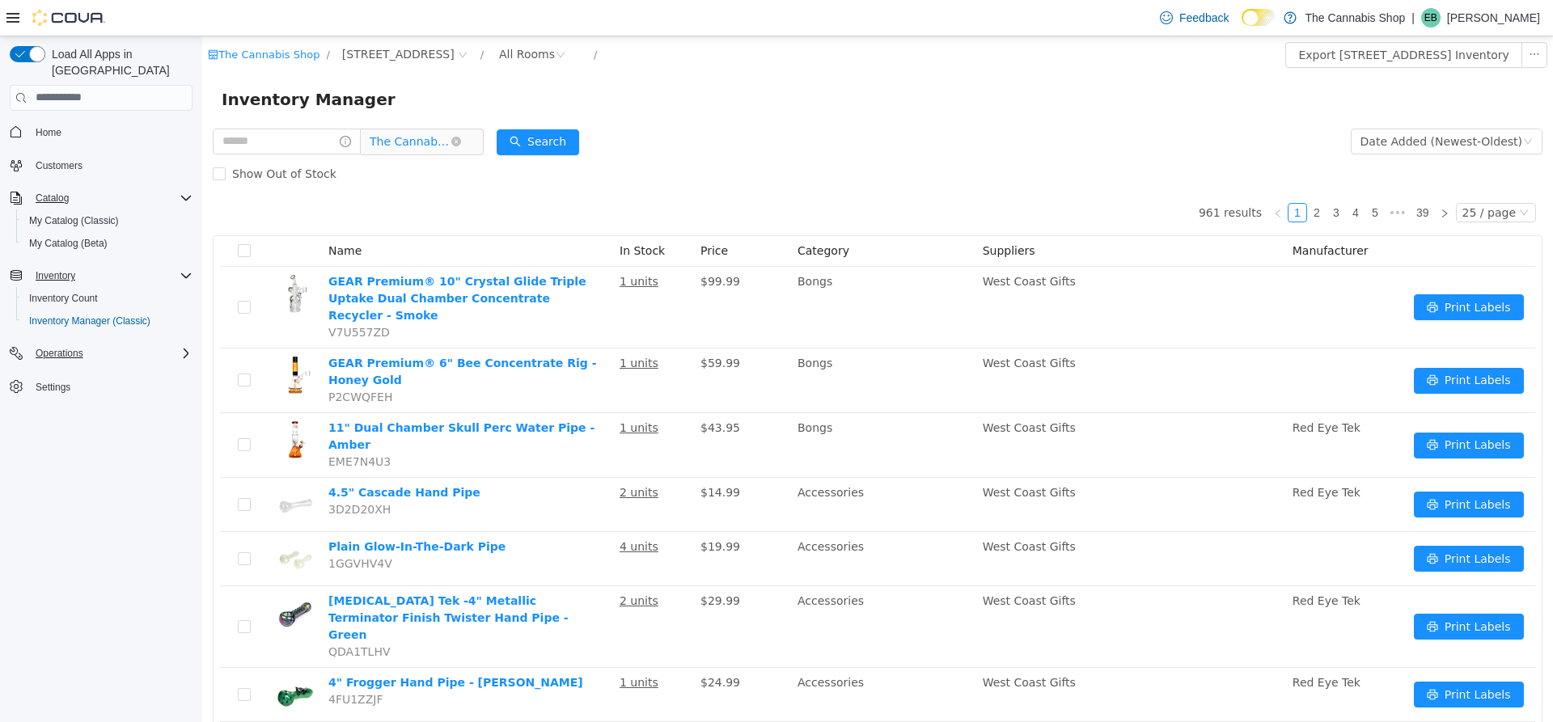
click at [451, 142] on span "The Cannabis Shop" at bounding box center [410, 141] width 81 height 24
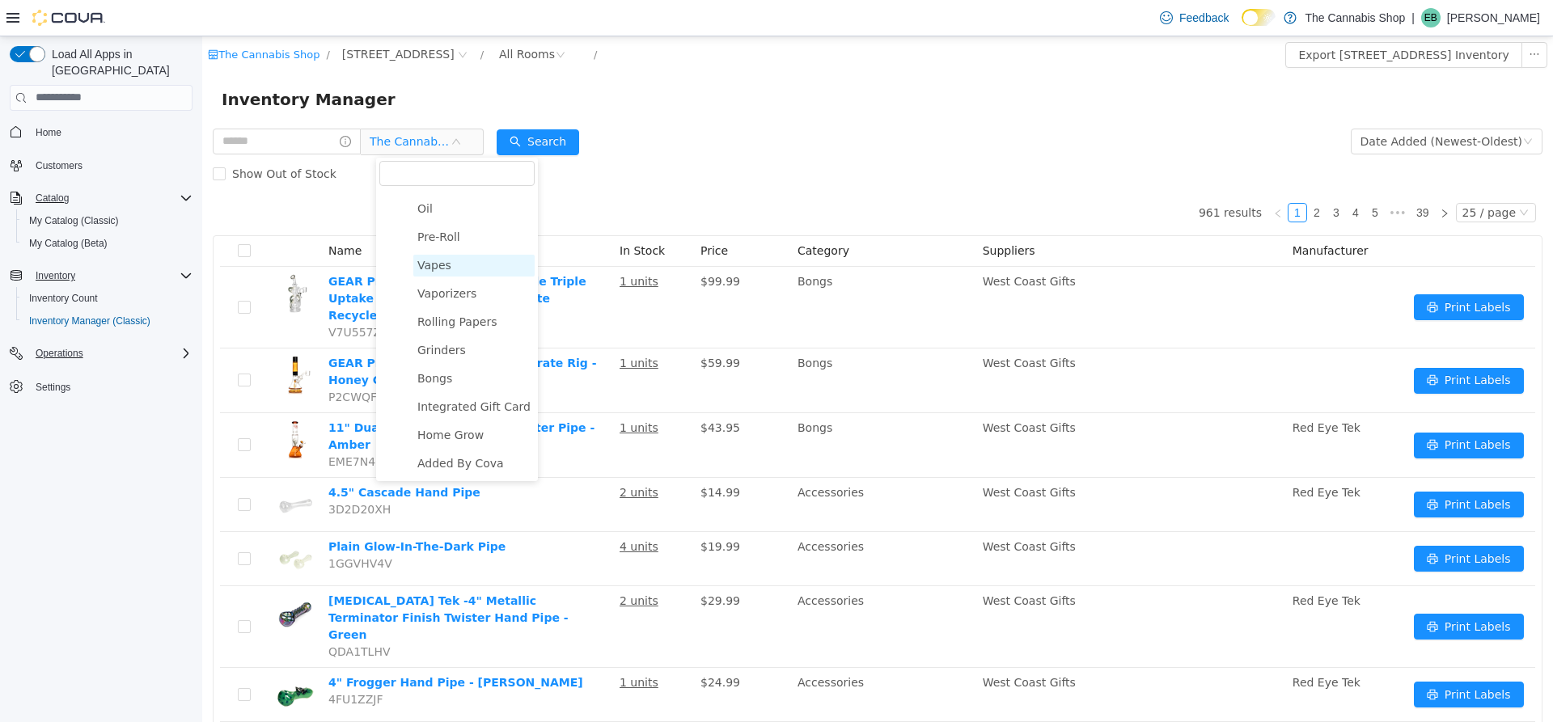
click at [430, 265] on span "Vapes" at bounding box center [434, 264] width 34 height 13
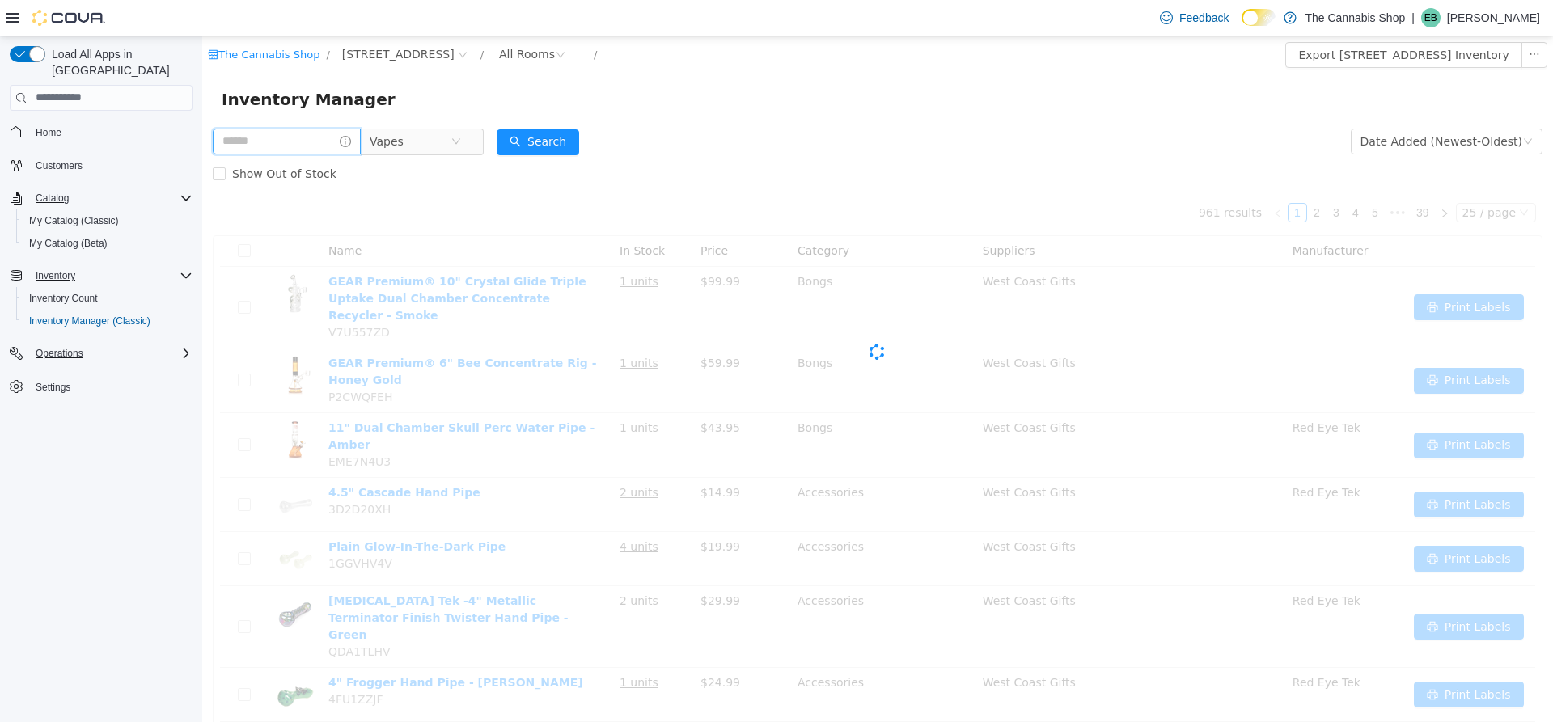
click at [275, 142] on input "text" at bounding box center [287, 141] width 148 height 26
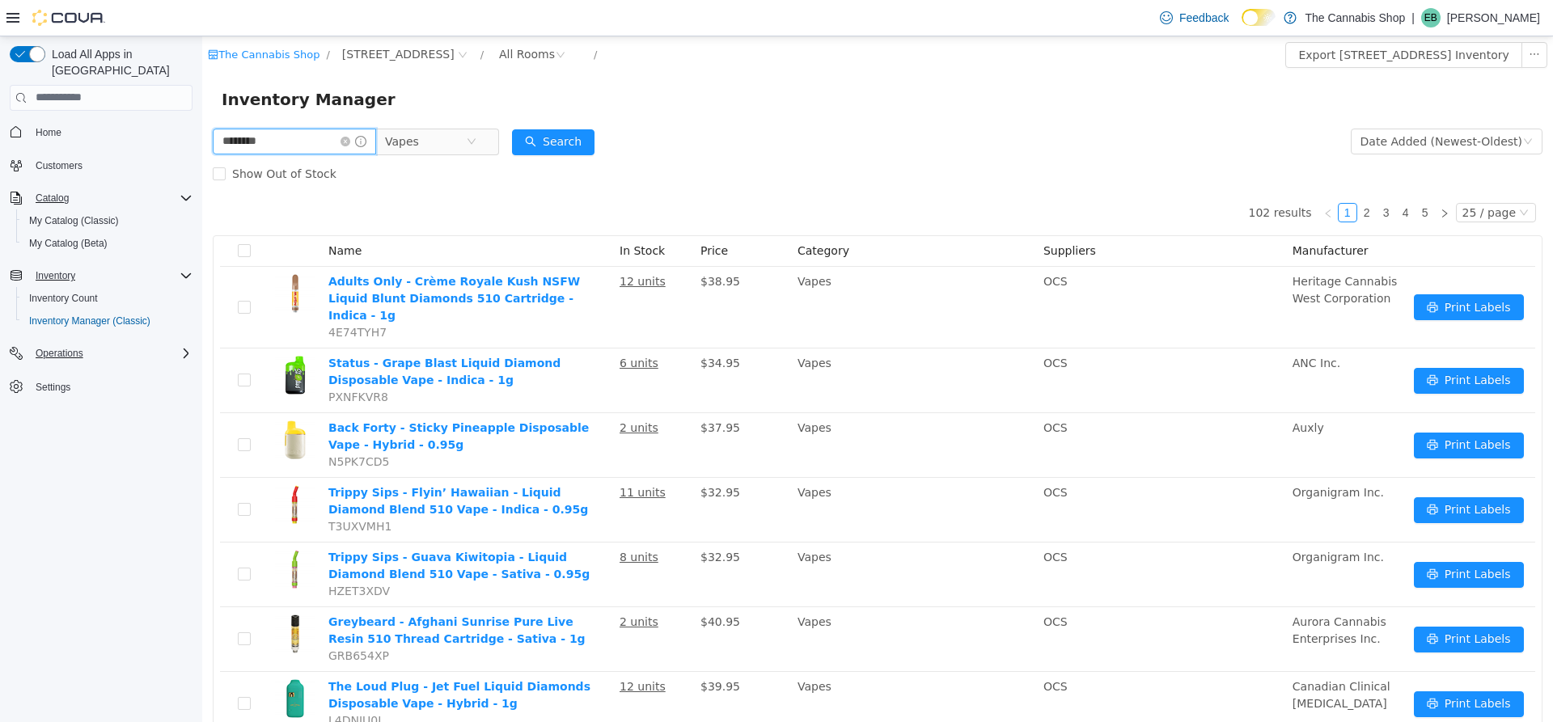
type input "********"
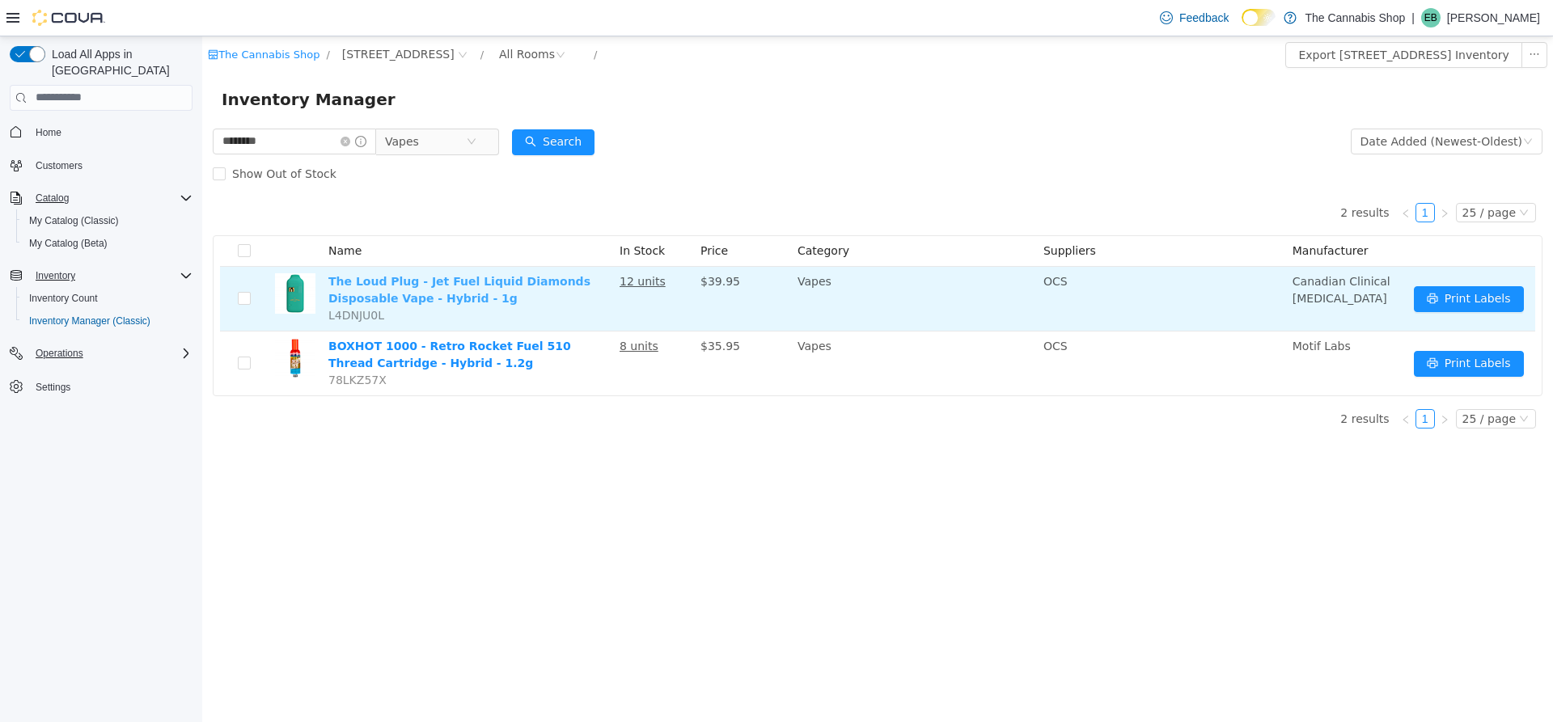
click at [470, 282] on link "The Loud Plug - Jet Fuel Liquid Diamonds Disposable Vape - Hybrid - 1g" at bounding box center [459, 289] width 262 height 30
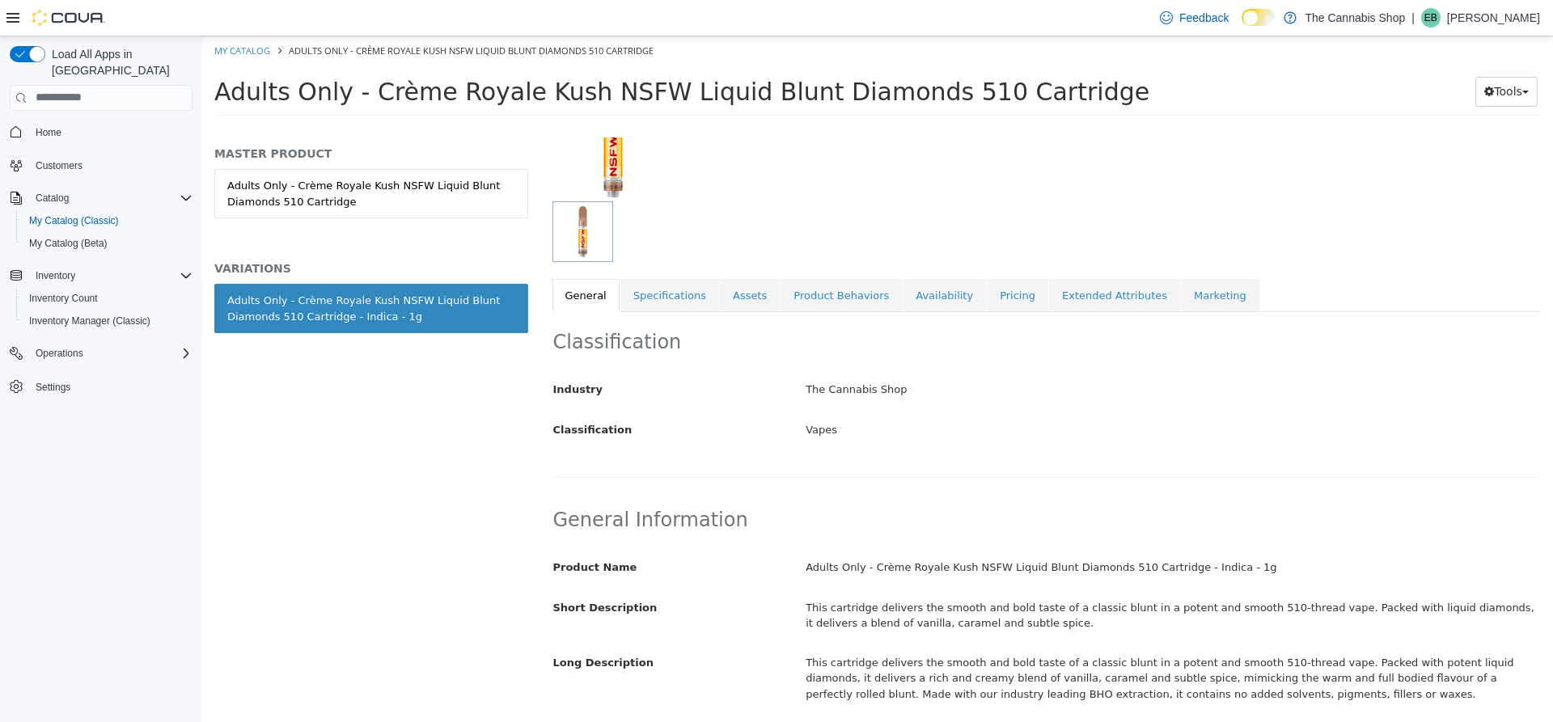
scroll to position [162, 0]
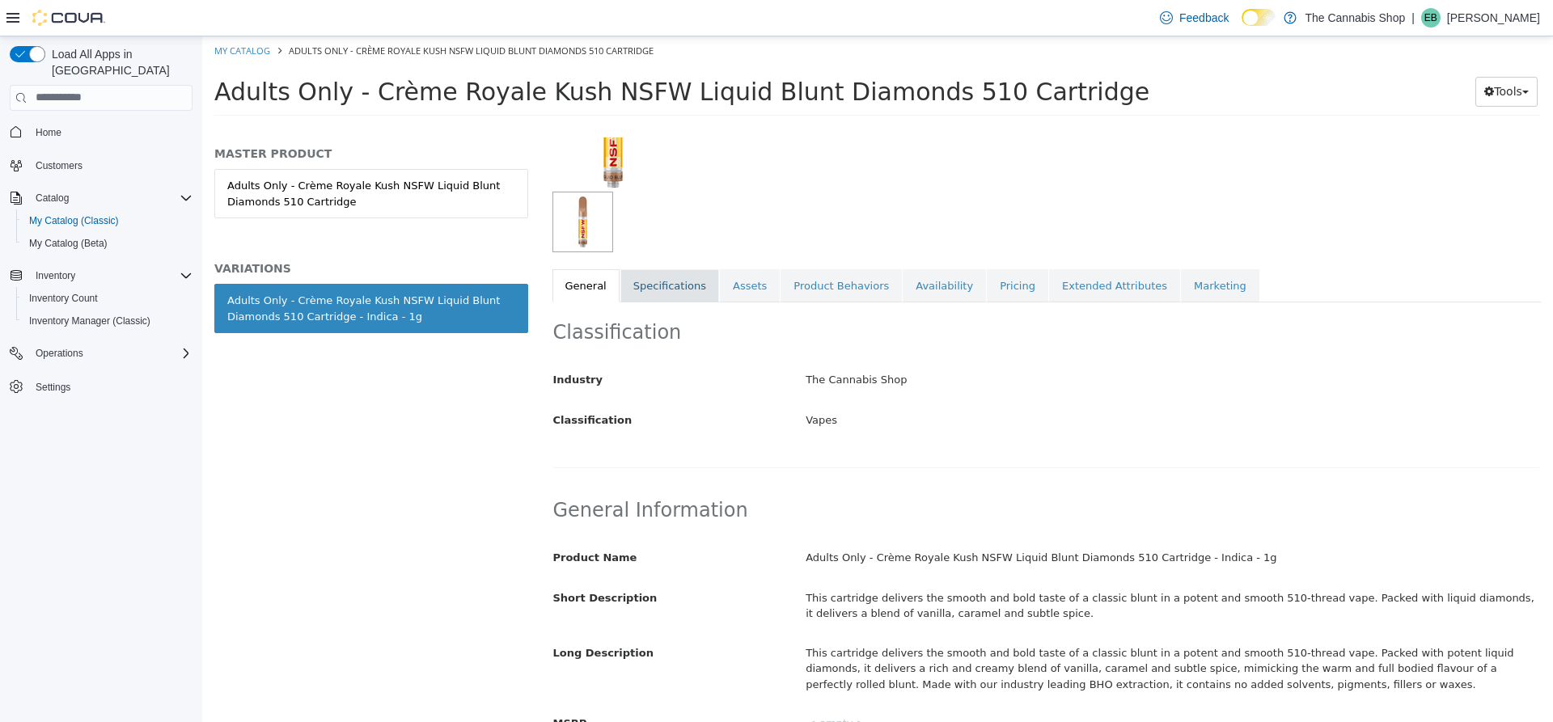
click at [668, 290] on link "Specifications" at bounding box center [670, 286] width 99 height 34
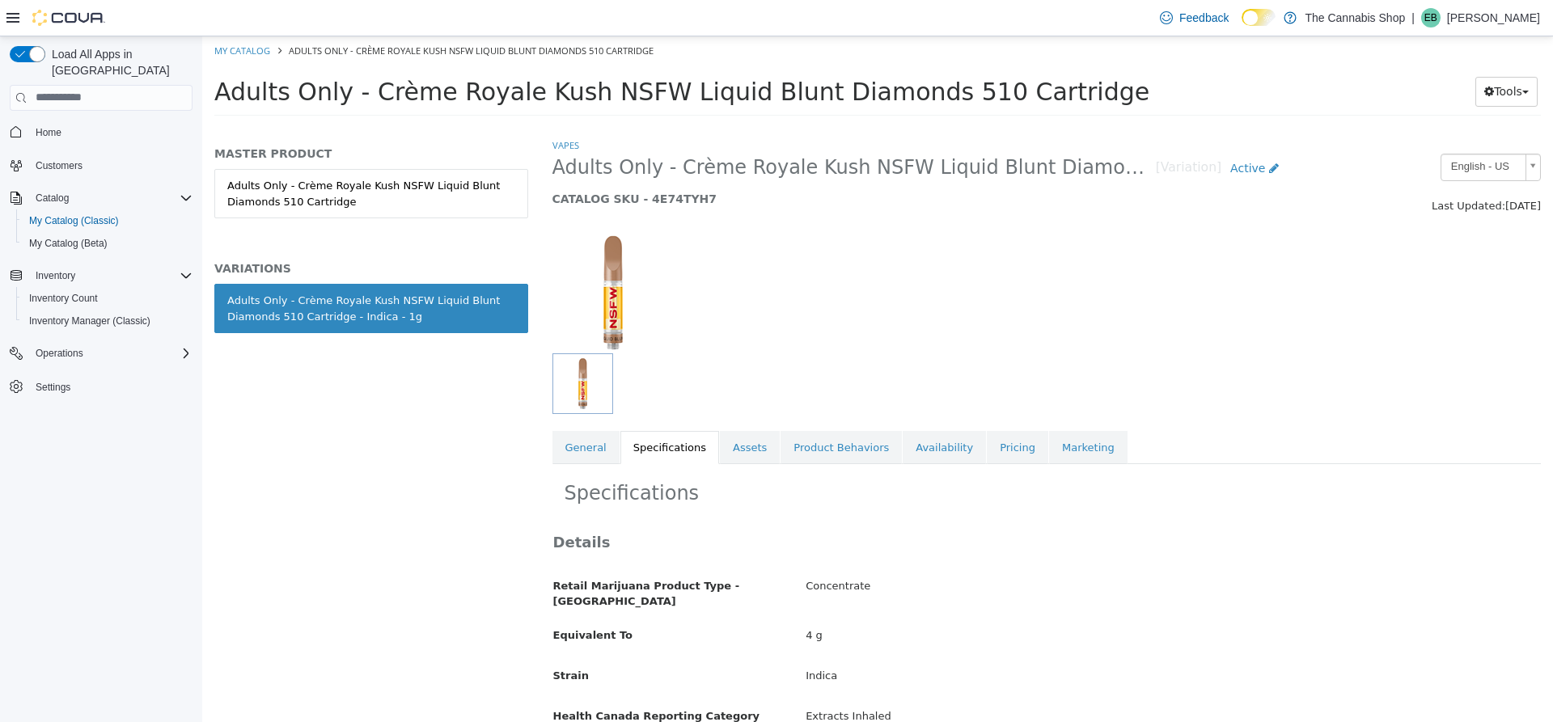
click at [663, 452] on link "Specifications" at bounding box center [670, 447] width 99 height 34
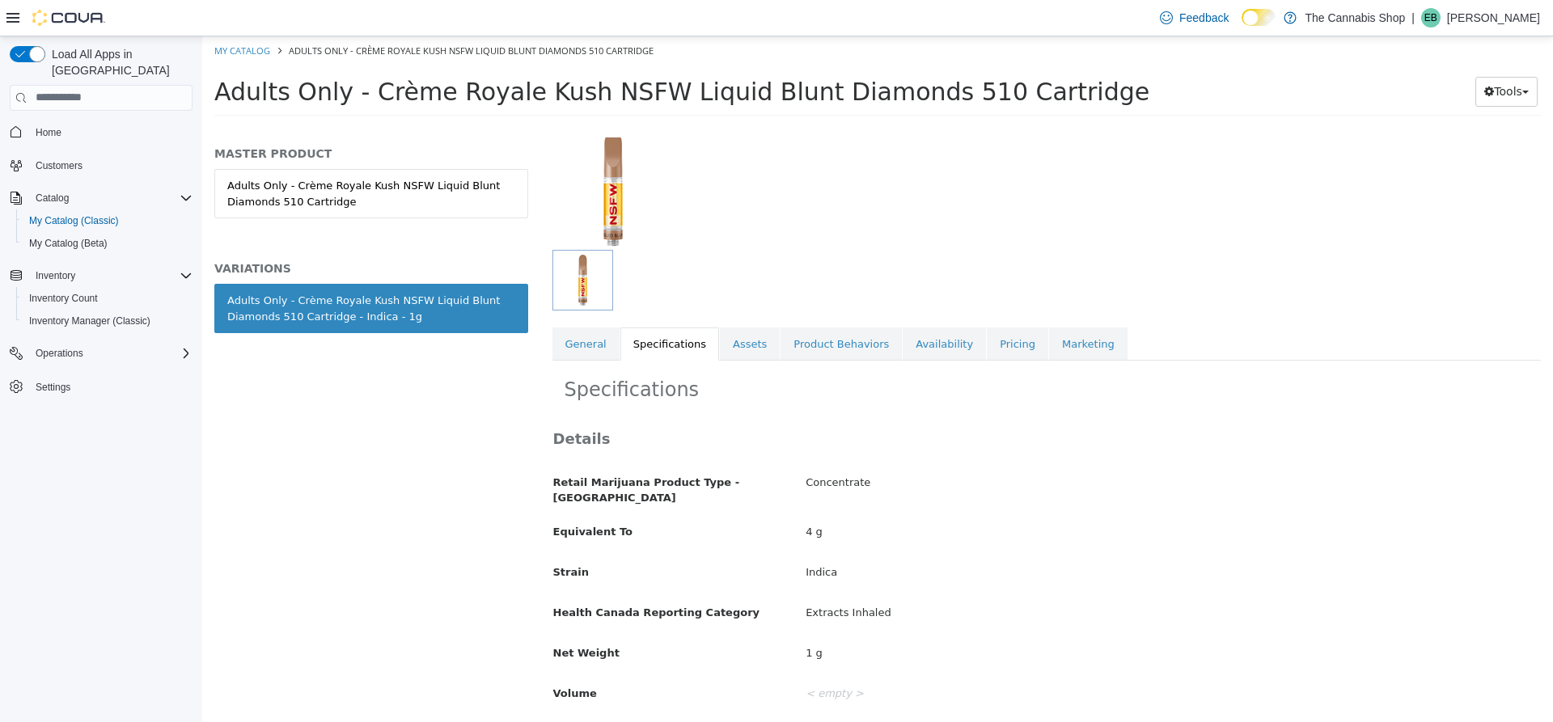
scroll to position [81, 0]
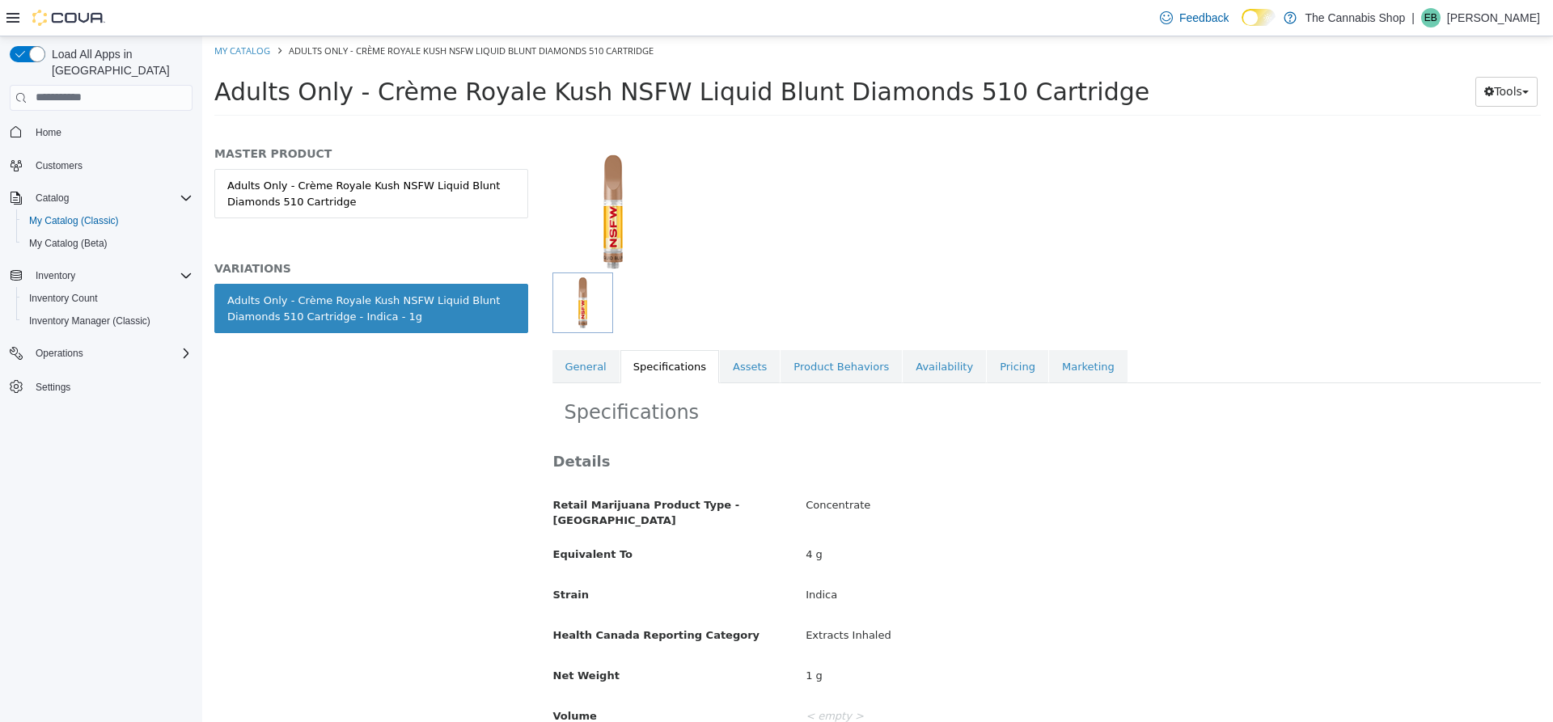
click at [772, 494] on label "Retail Marijuana Product Type - [GEOGRAPHIC_DATA]" at bounding box center [667, 509] width 253 height 37
click at [732, 473] on div "Details Retail Marijuana Product Type - [GEOGRAPHIC_DATA] Concentrate Equivalen…" at bounding box center [1047, 590] width 988 height 279
click at [735, 376] on link "Assets" at bounding box center [750, 367] width 60 height 34
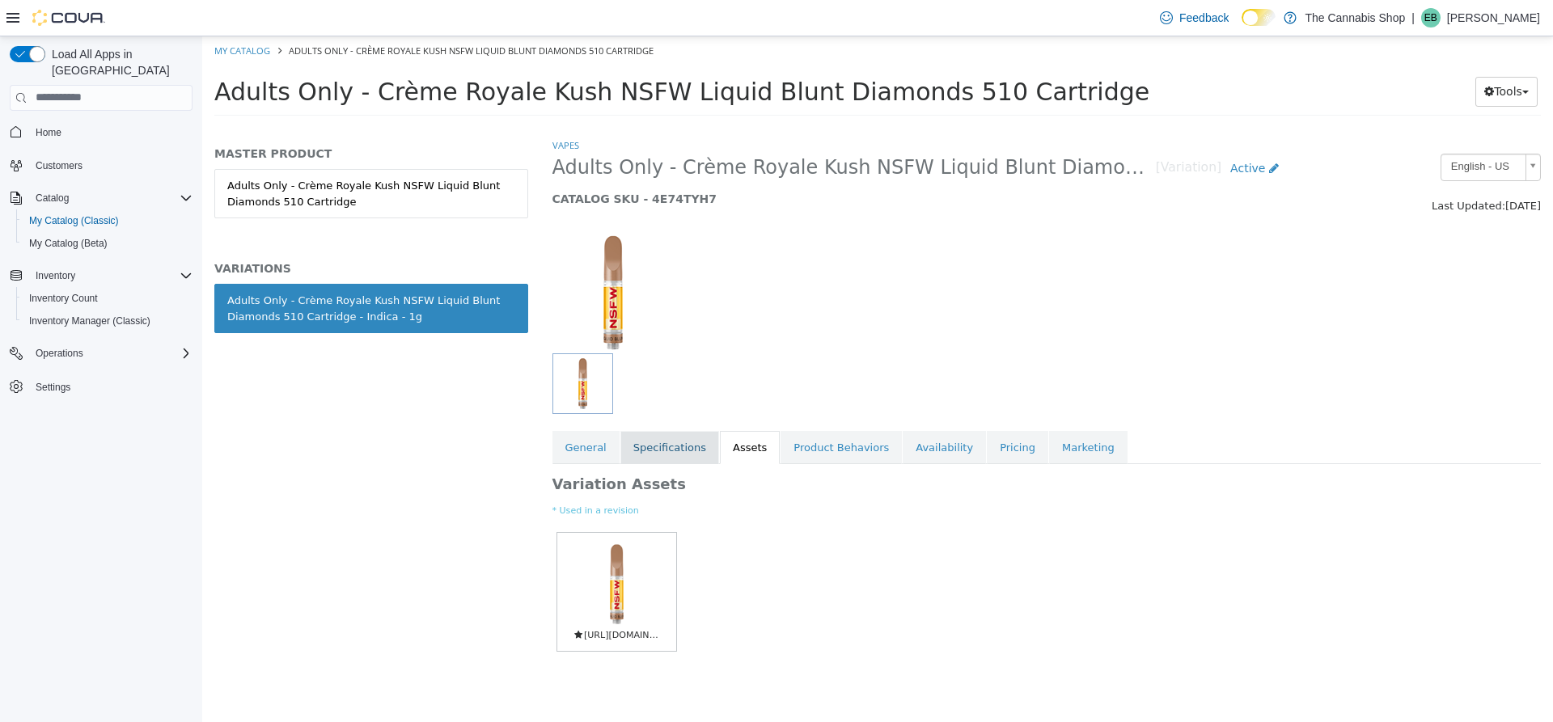
click at [668, 445] on link "Specifications" at bounding box center [670, 447] width 99 height 34
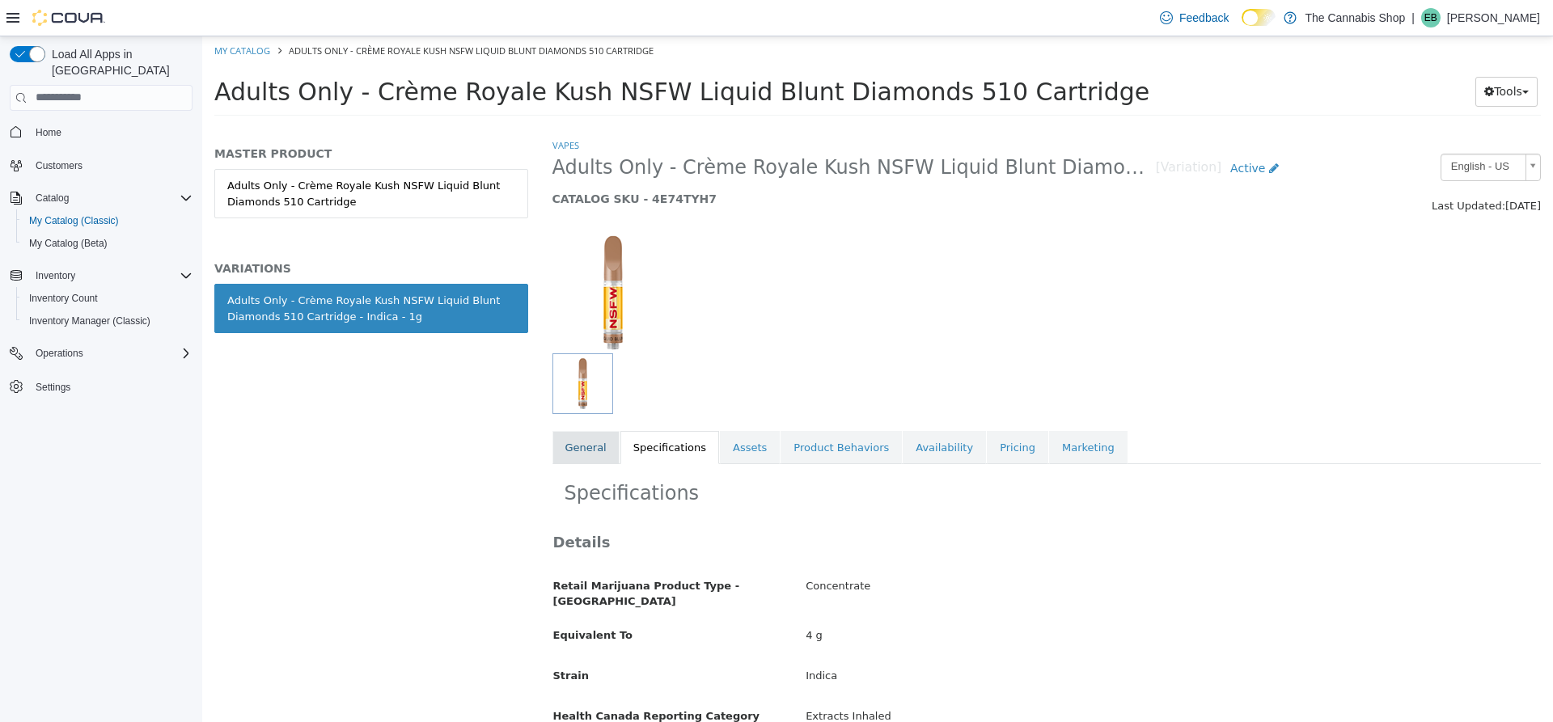
click at [583, 462] on link "General" at bounding box center [586, 447] width 67 height 34
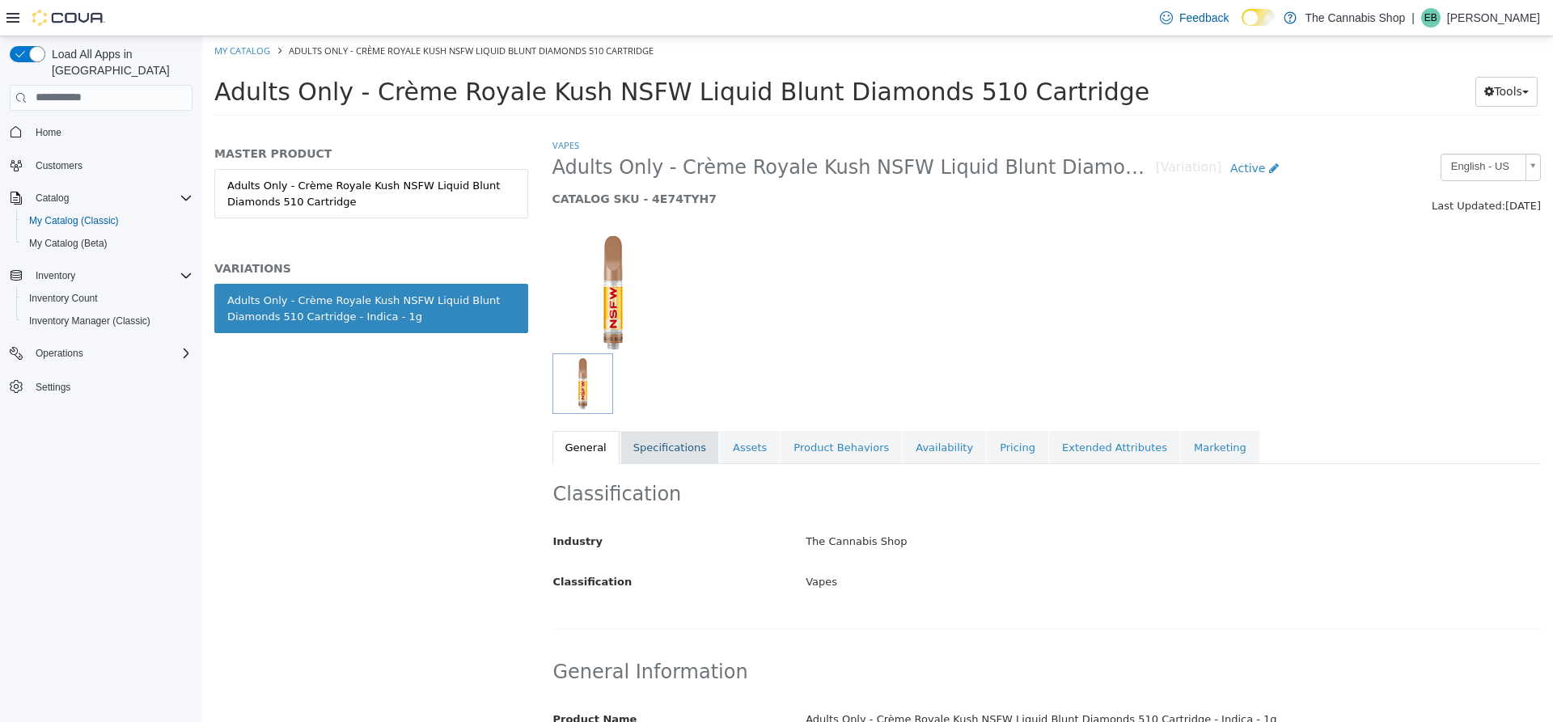
click at [642, 446] on link "Specifications" at bounding box center [670, 447] width 99 height 34
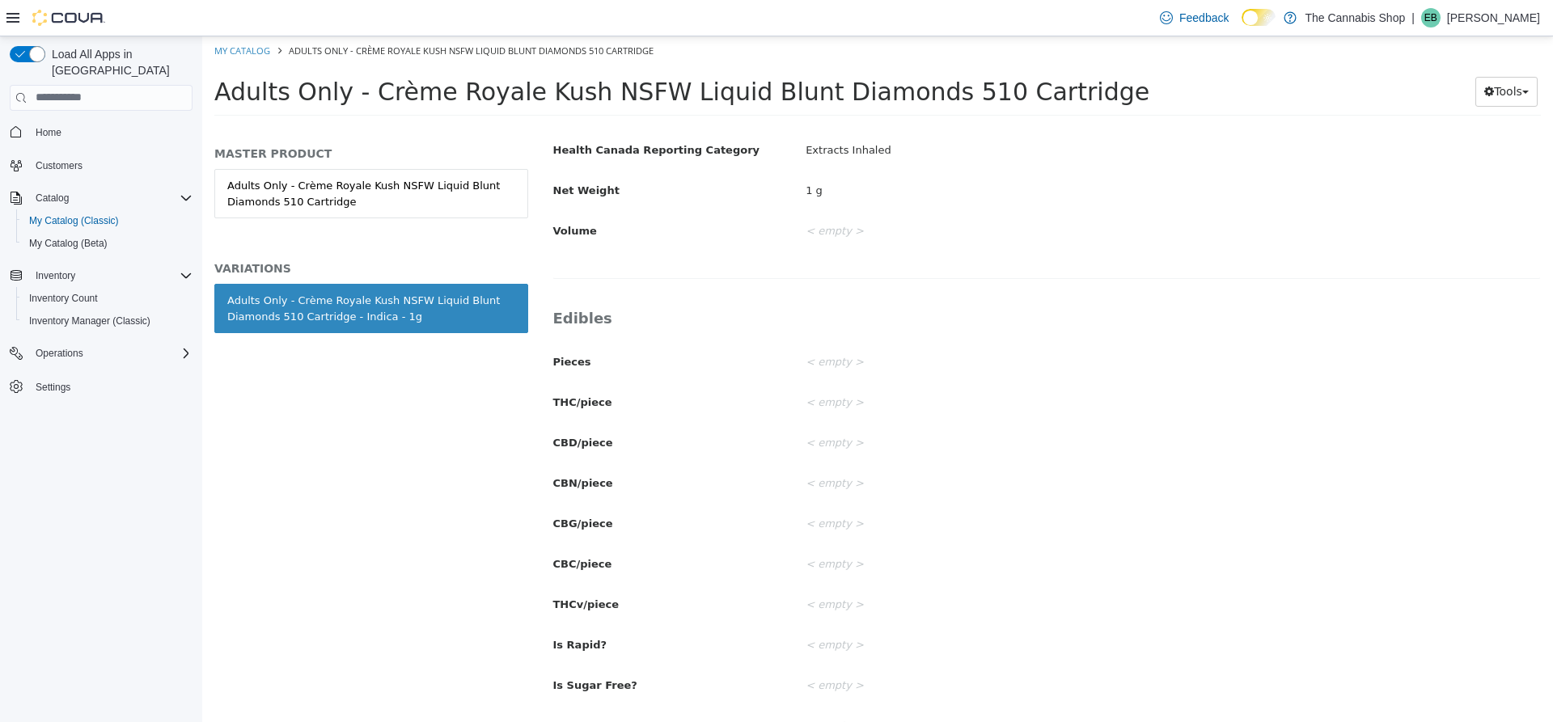
scroll to position [647, 0]
click at [842, 551] on div "< empty >" at bounding box center [1173, 564] width 759 height 28
click at [843, 551] on div "< empty >" at bounding box center [1173, 564] width 759 height 28
click at [761, 550] on label "Is Rapid?" at bounding box center [667, 561] width 253 height 22
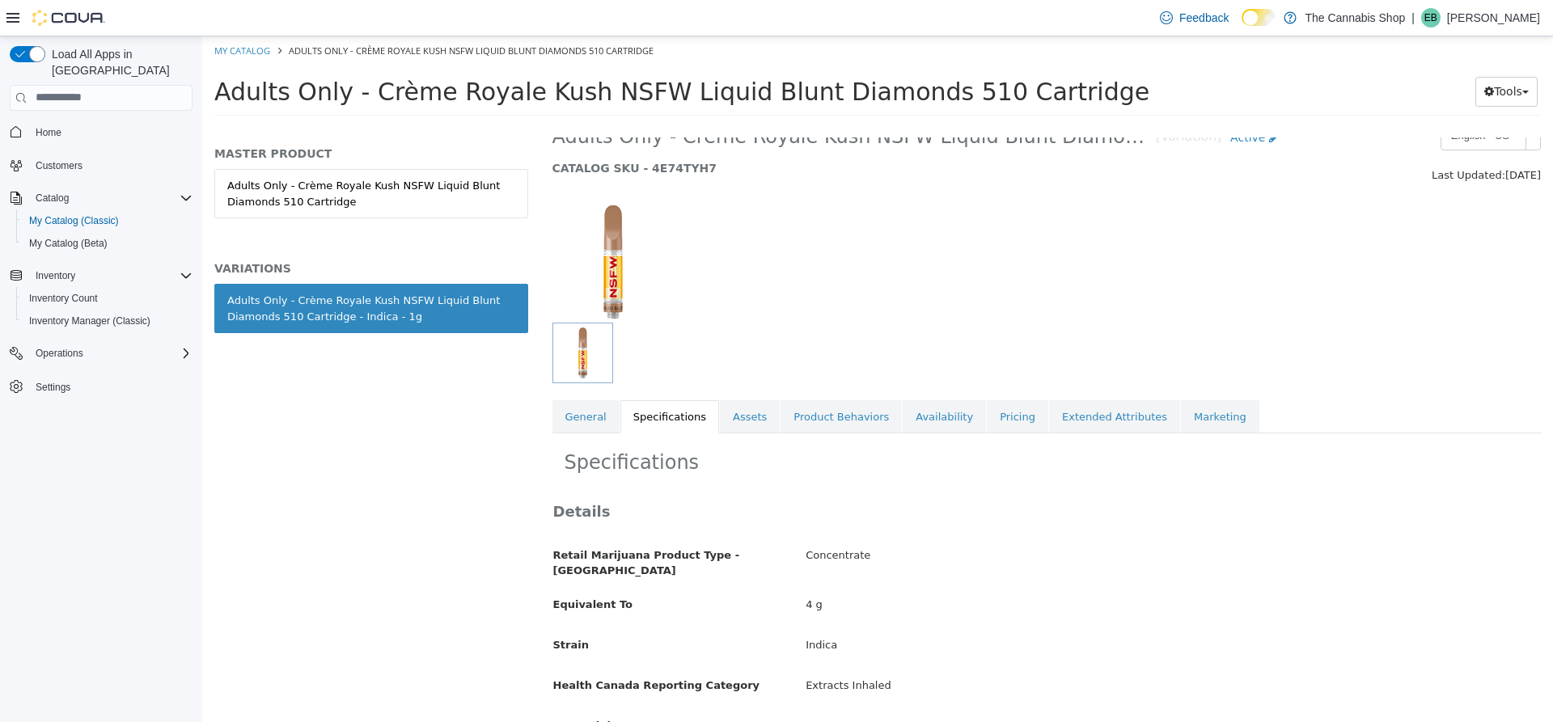
scroll to position [0, 0]
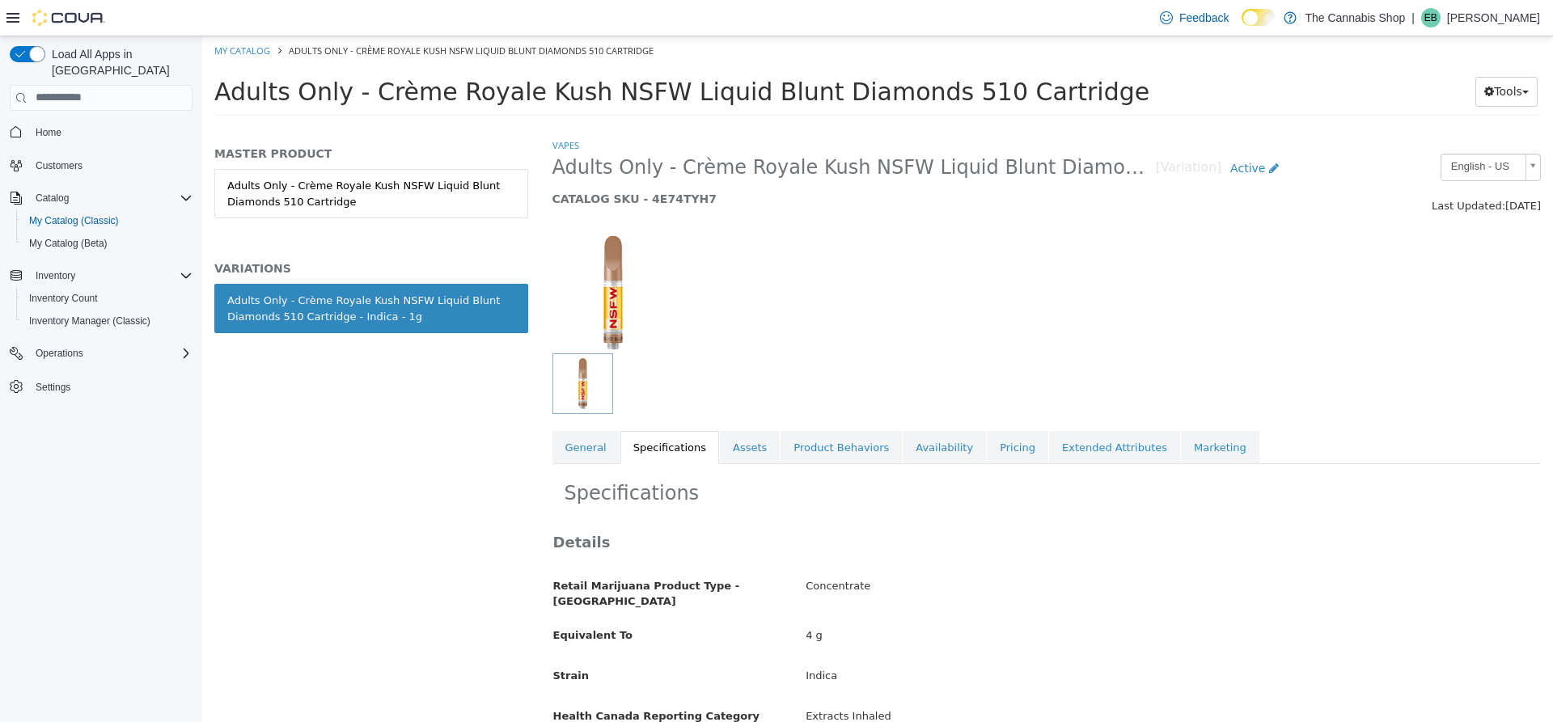
click at [1176, 176] on h2 "Adults Only - Crème Royale Kush NSFW Liquid Blunt Diamonds 510 Cartridge - Indi…" at bounding box center [920, 168] width 735 height 30
click at [1254, 167] on span "Active" at bounding box center [1248, 167] width 35 height 13
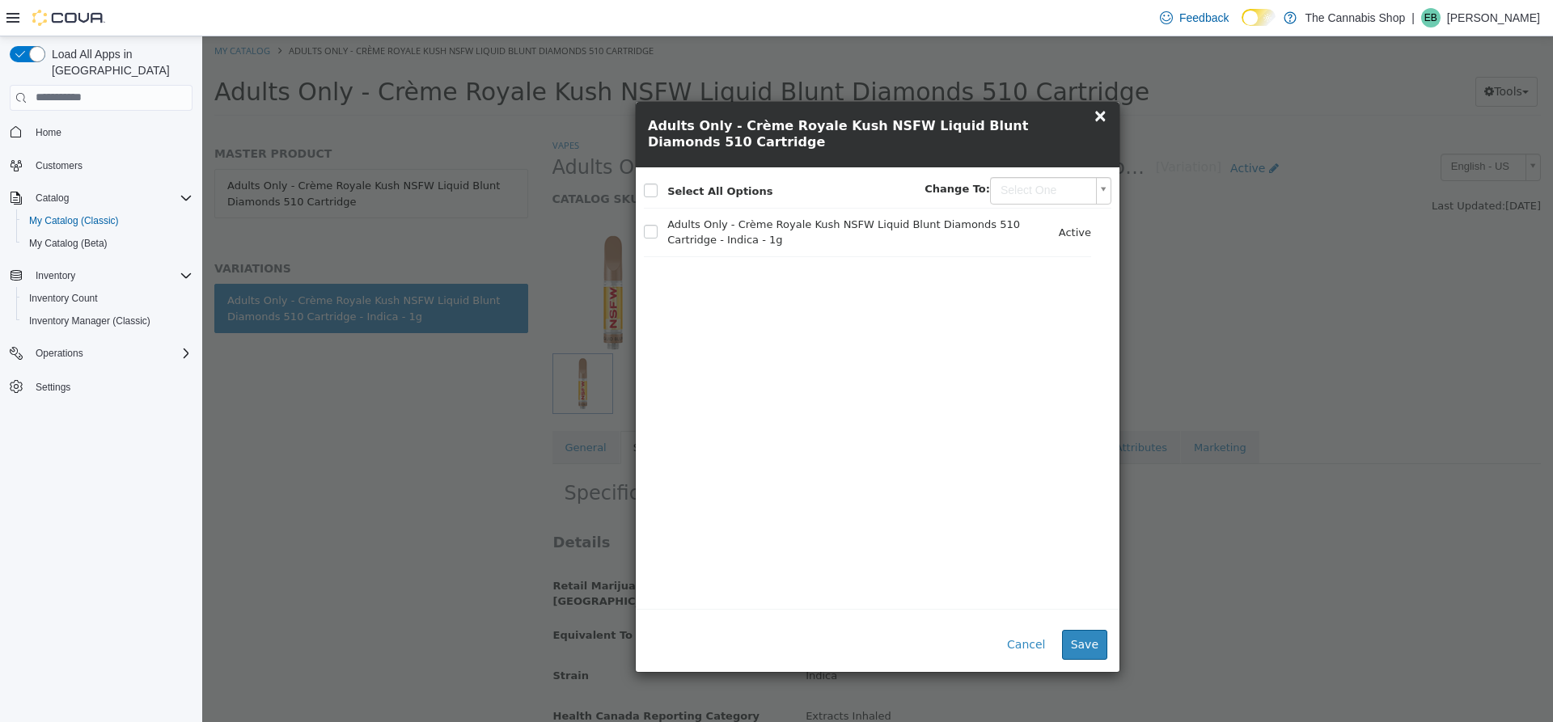
click at [1304, 302] on div "× Close Adults Only - Crème Royale Kush NSFW Liquid Blunt Diamonds 510 Cartridg…" at bounding box center [877, 379] width 1351 height 686
click at [1095, 110] on span "×" at bounding box center [1100, 114] width 15 height 19
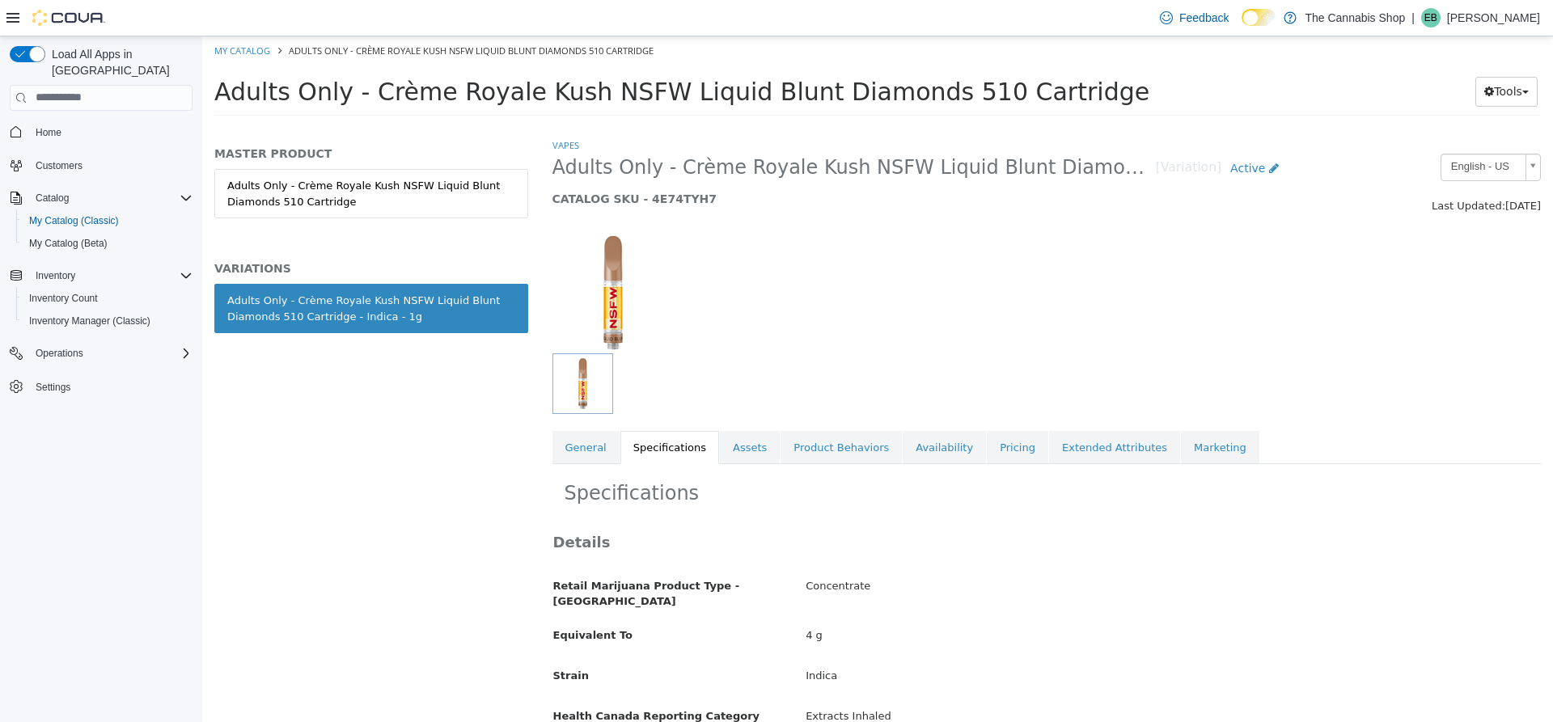
click at [676, 454] on link "Specifications" at bounding box center [670, 447] width 99 height 34
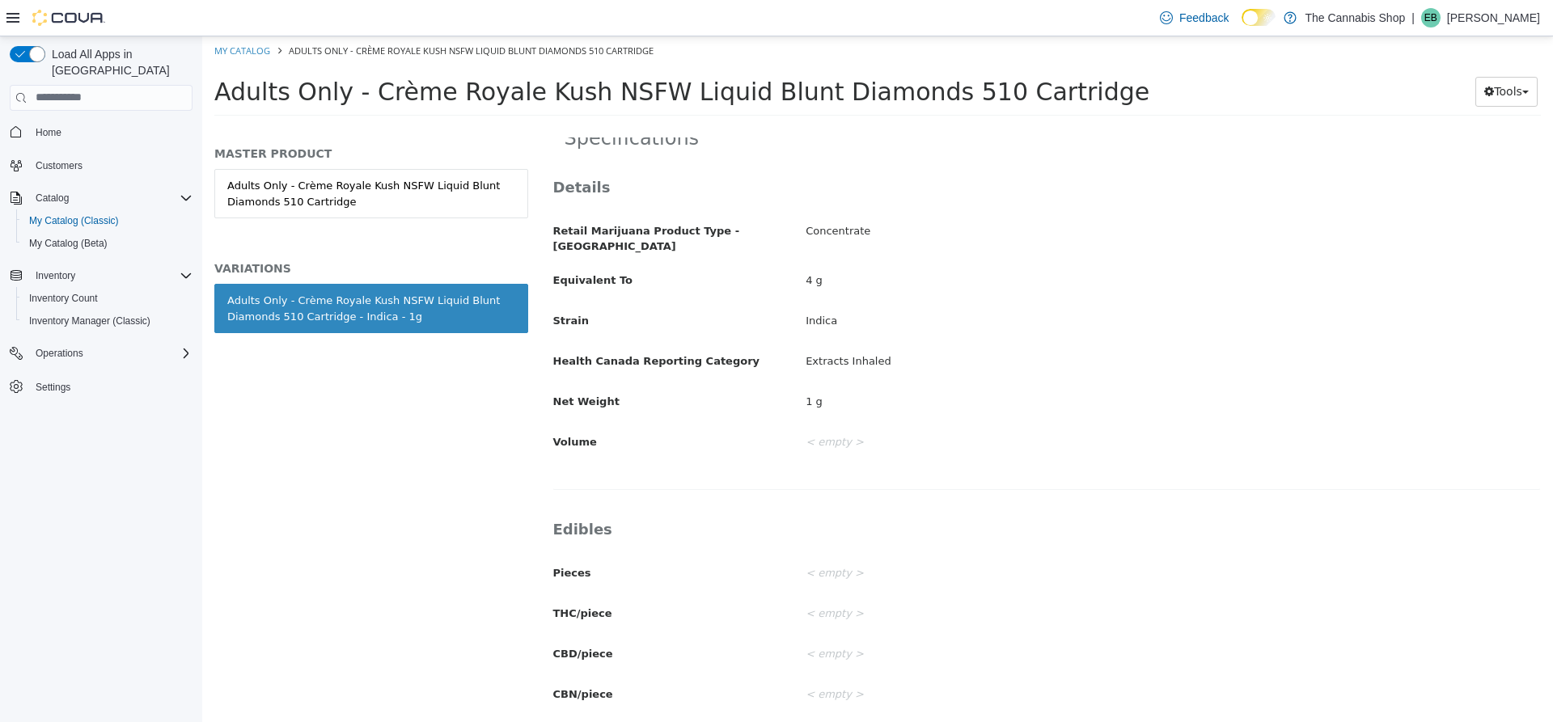
scroll to position [405, 0]
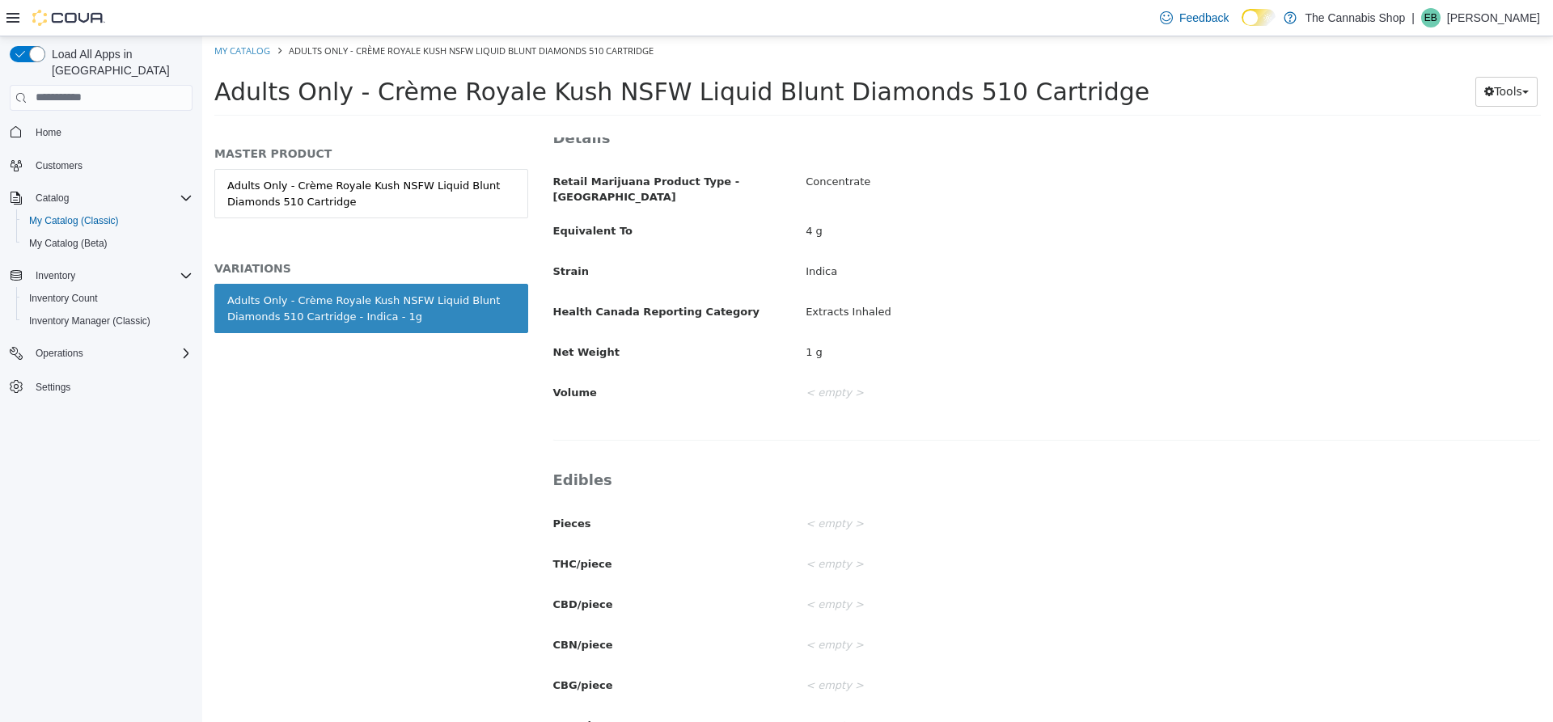
drag, startPoint x: 751, startPoint y: 480, endPoint x: 1193, endPoint y: 203, distance: 521.9
click at [1193, 203] on div "Retail Marijuana Product Type - [GEOGRAPHIC_DATA] Concentrate Equivalent To 4 g…" at bounding box center [1047, 286] width 988 height 239
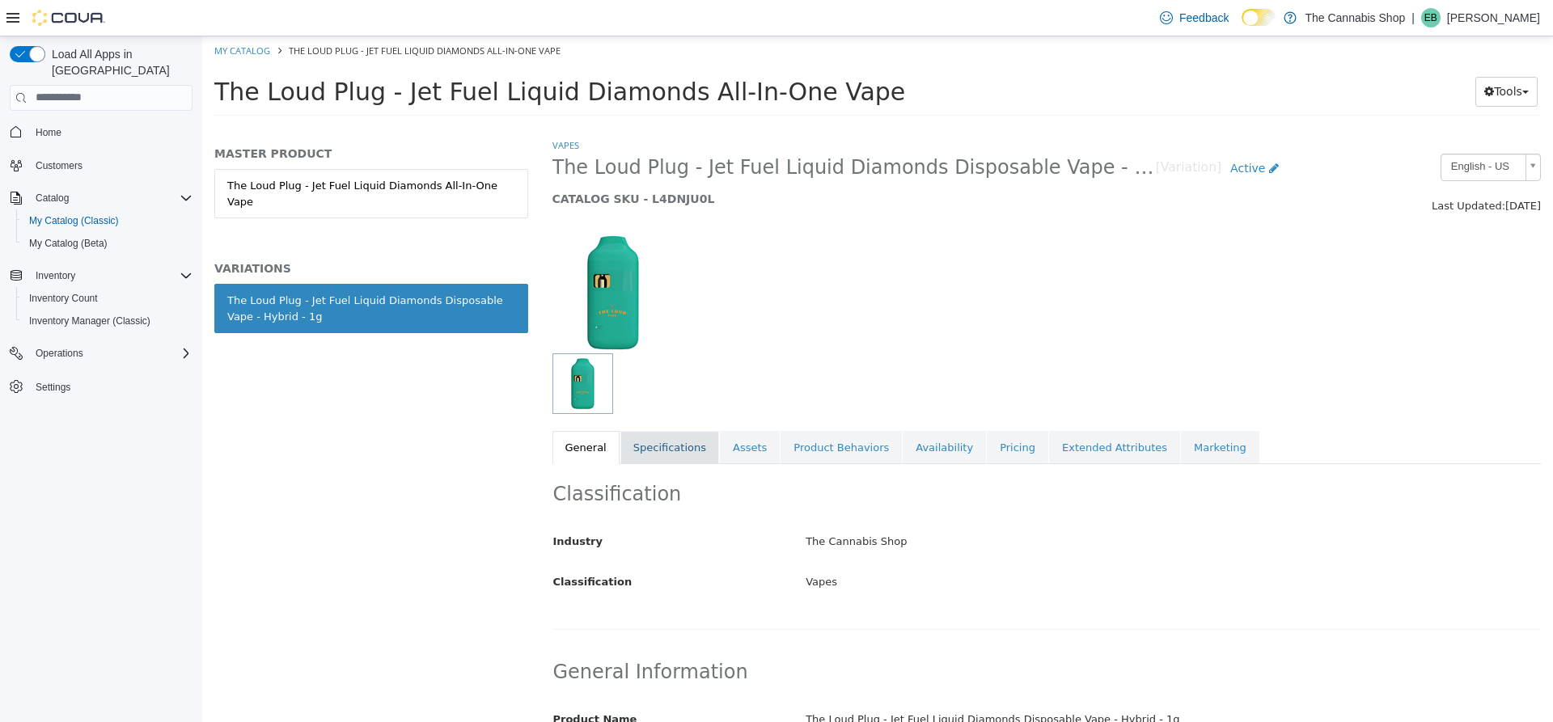
click at [654, 444] on link "Specifications" at bounding box center [670, 447] width 99 height 34
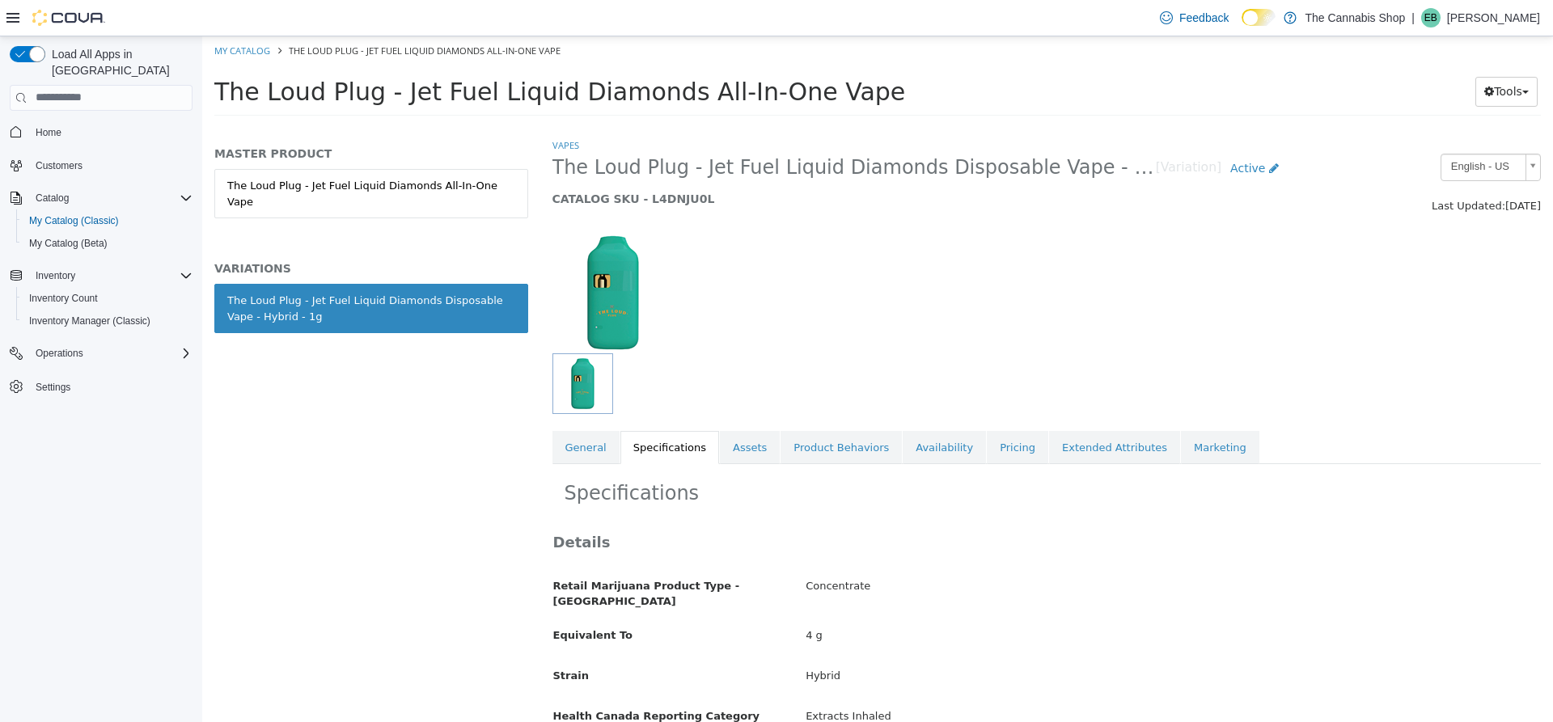
click at [773, 582] on label "Retail Marijuana Product Type - Canada" at bounding box center [667, 590] width 253 height 37
click at [833, 522] on div "Details Retail Marijuana Product Type - Canada Concentrate Equivalent To 4 g St…" at bounding box center [1047, 680] width 989 height 330
